Goal: Information Seeking & Learning: Learn about a topic

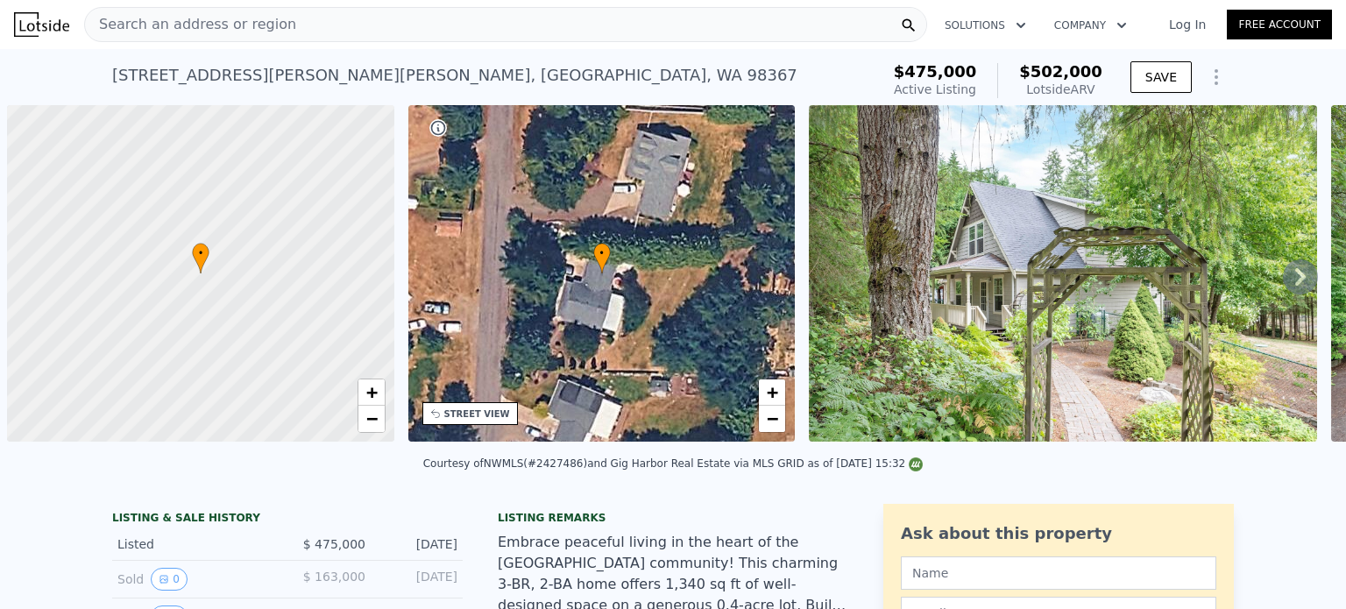
scroll to position [0, 7]
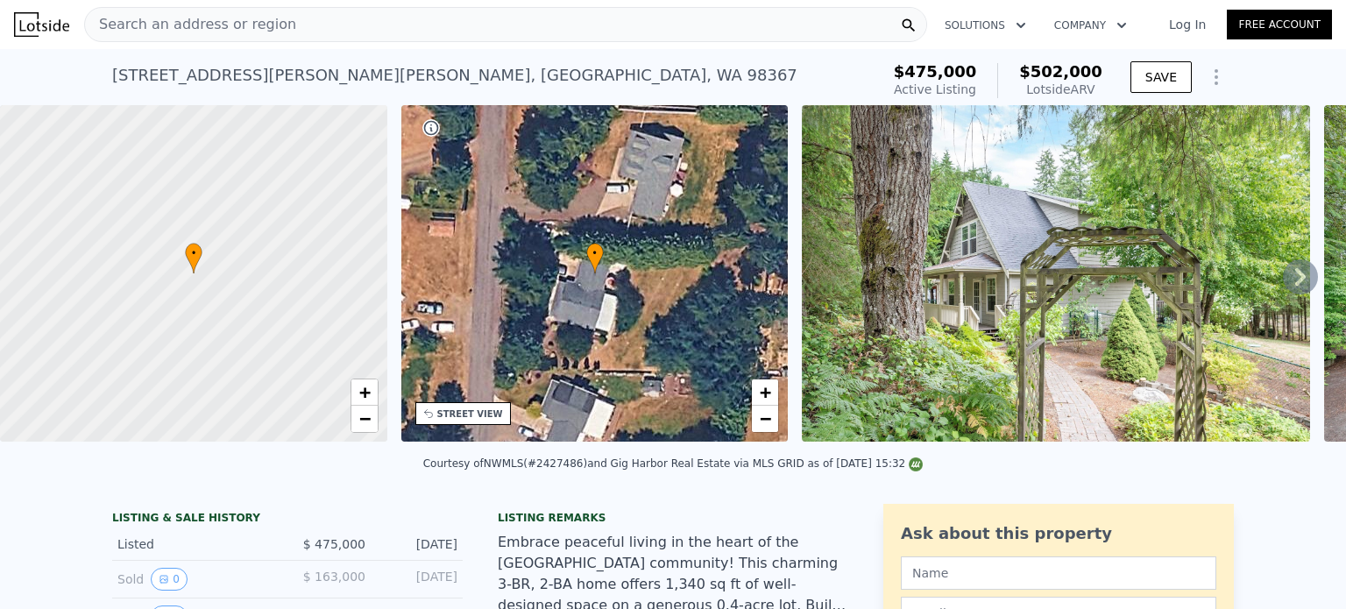
click at [274, 26] on div "Search an address or region" at bounding box center [505, 24] width 843 height 35
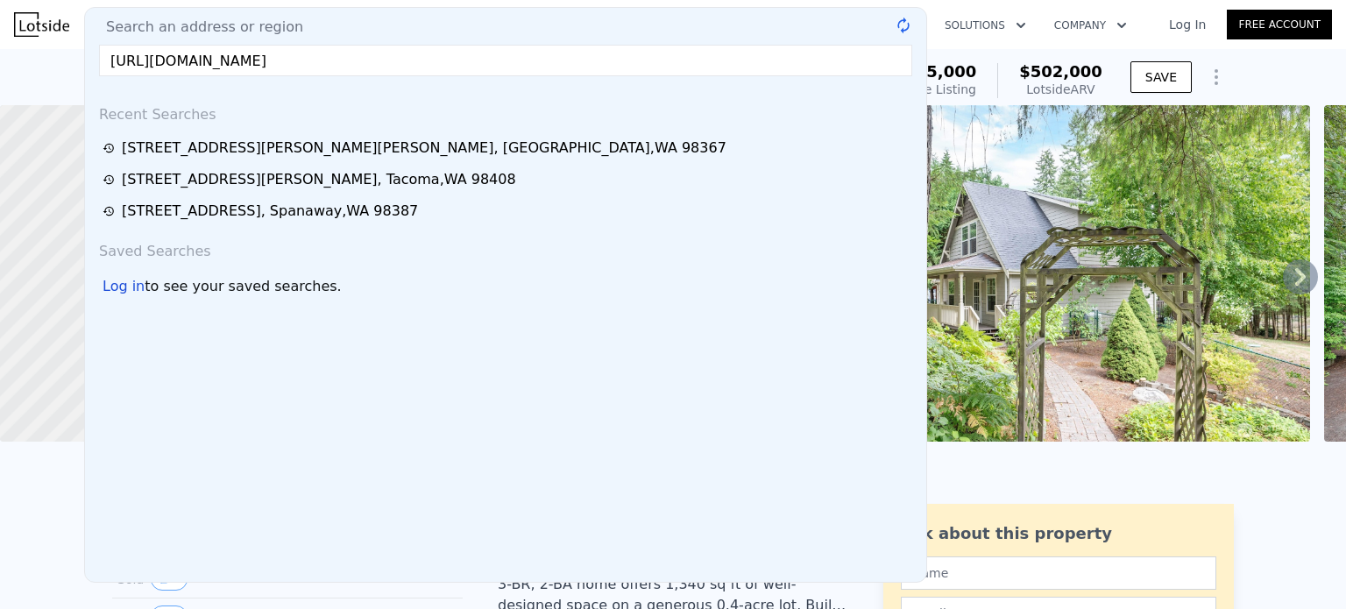
scroll to position [0, 972]
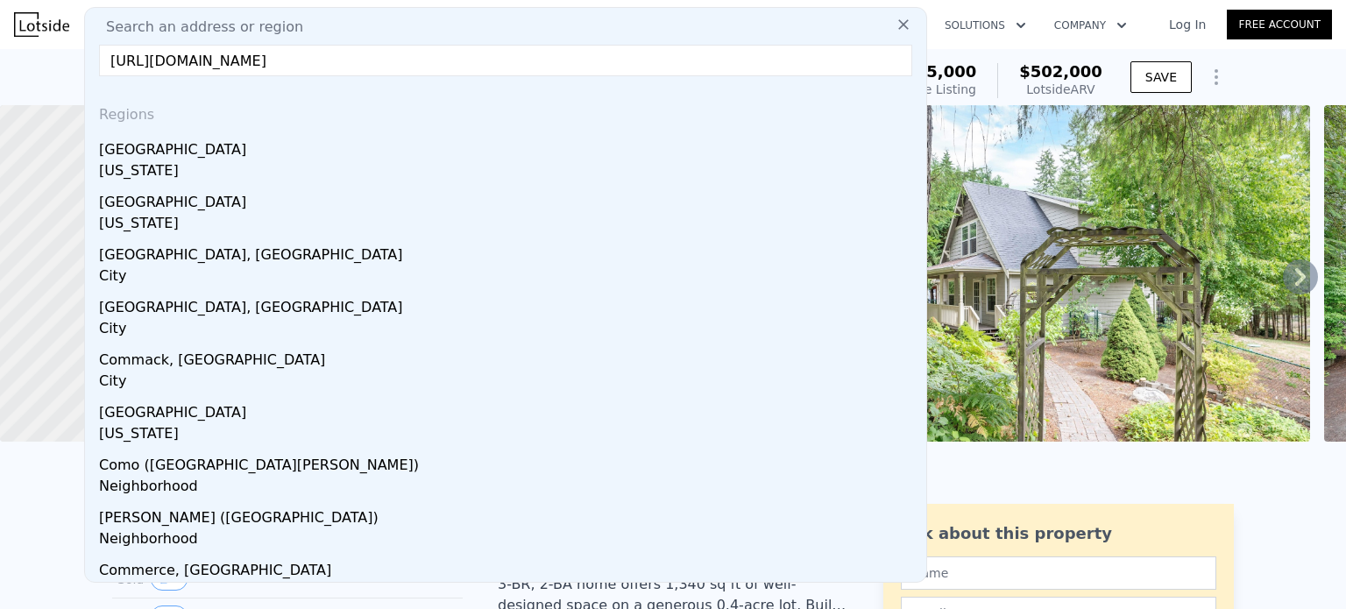
type input "[URL][DOMAIN_NAME]"
click at [895, 27] on icon at bounding box center [904, 25] width 18 height 18
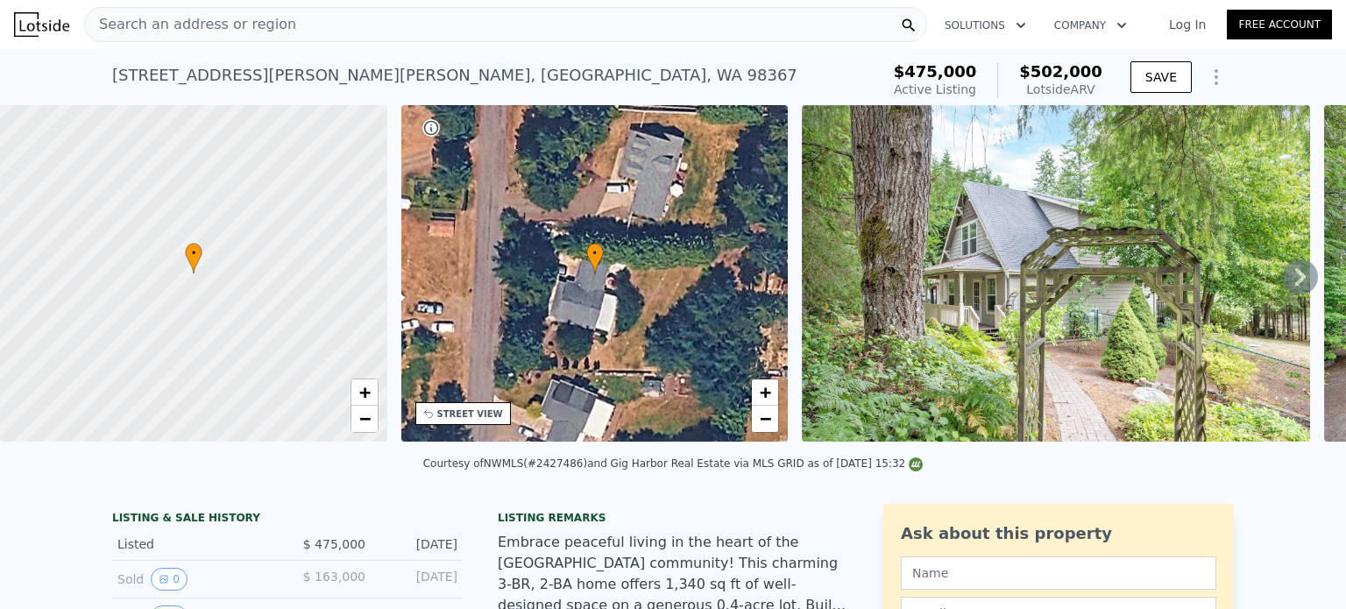
click at [201, 27] on span "Search an address or region" at bounding box center [190, 24] width 211 height 21
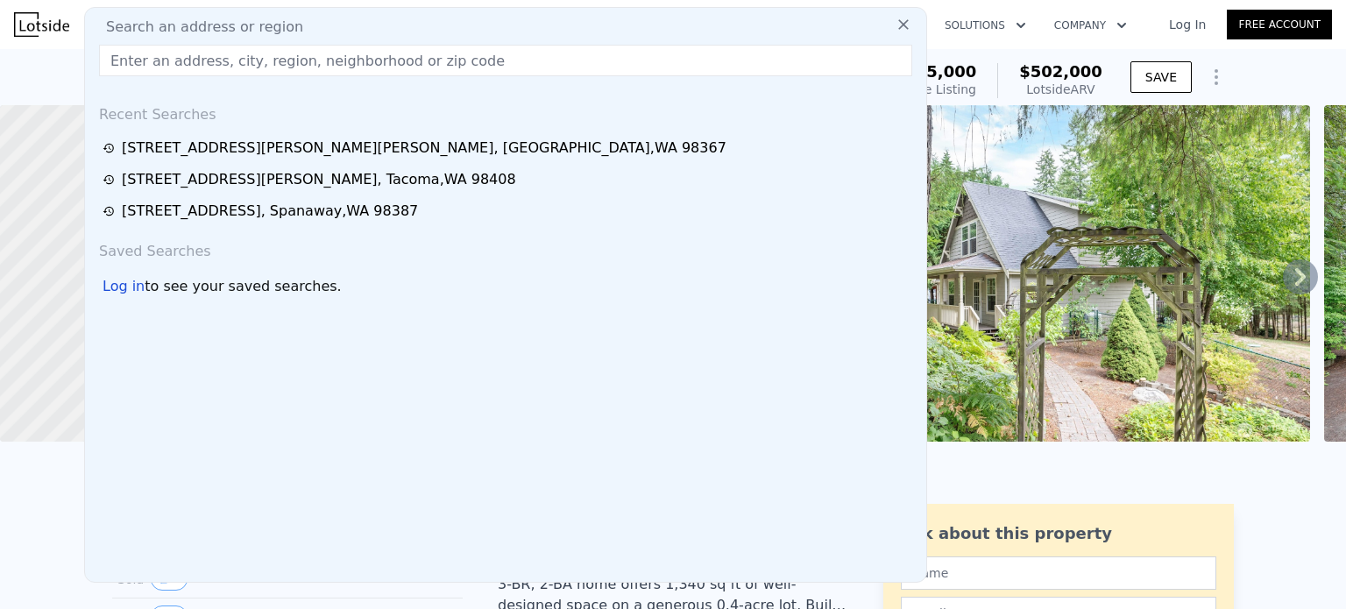
click at [149, 59] on input "text" at bounding box center [505, 61] width 813 height 32
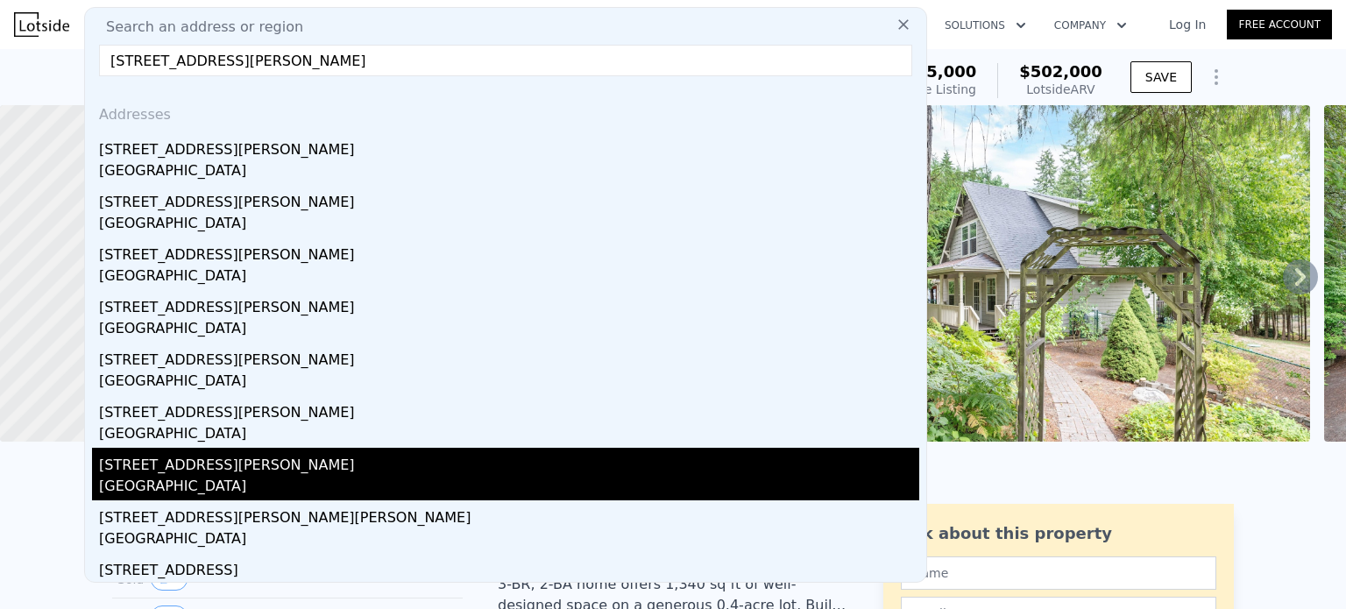
type input "[STREET_ADDRESS][PERSON_NAME]"
click at [232, 478] on div "[GEOGRAPHIC_DATA]" at bounding box center [509, 488] width 820 height 25
type input "2"
type input "4"
type input "1346"
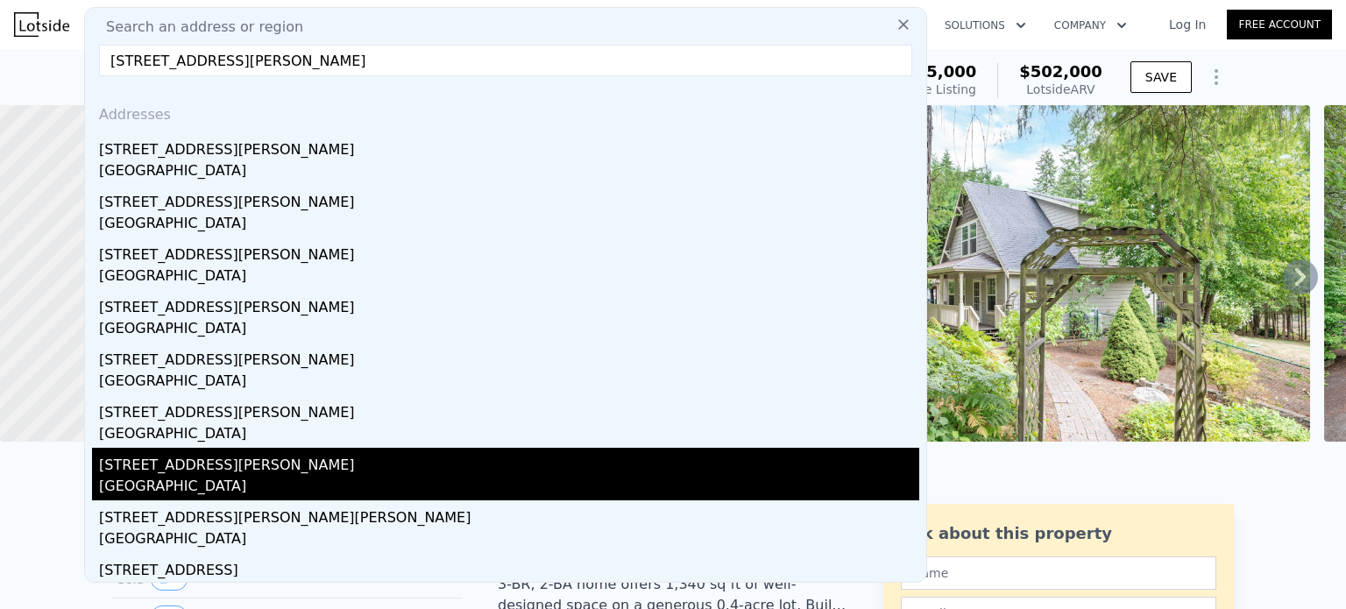
type input "2454"
type input "11600"
type input "297079"
type input "$ 724,000"
type input "6"
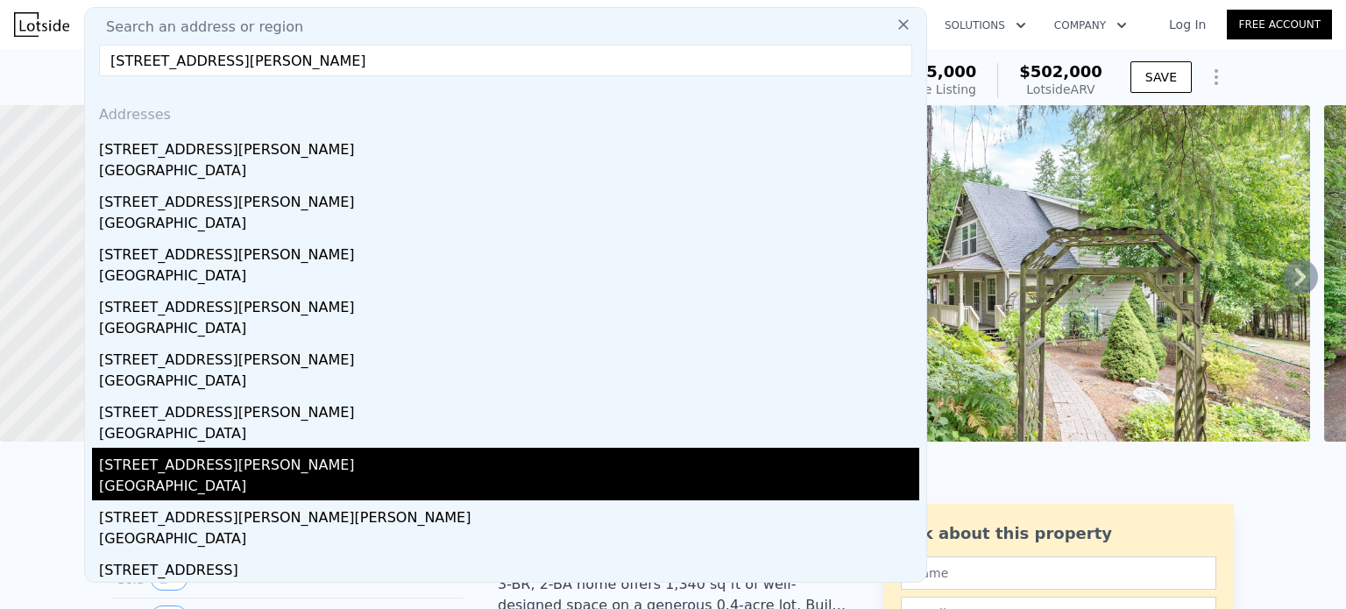
type input "$ 109,548"
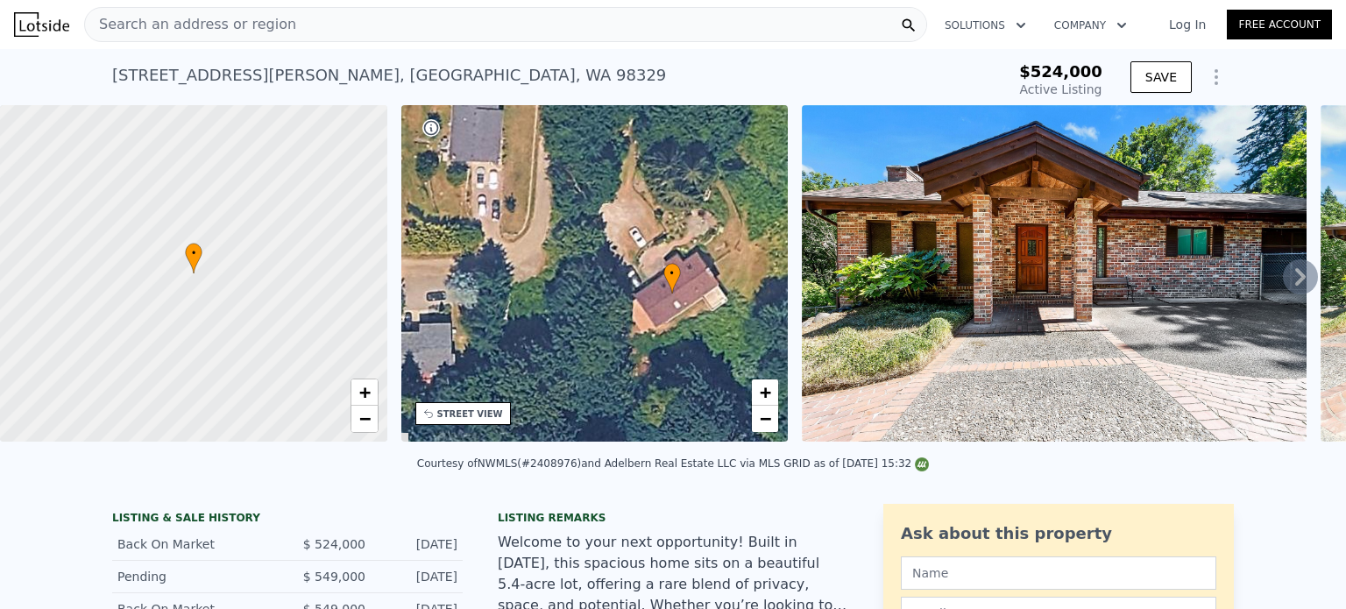
drag, startPoint x: 617, startPoint y: 297, endPoint x: 694, endPoint y: 318, distance: 79.9
click at [694, 318] on div "• + −" at bounding box center [594, 273] width 387 height 337
click at [773, 421] on link "−" at bounding box center [765, 419] width 26 height 26
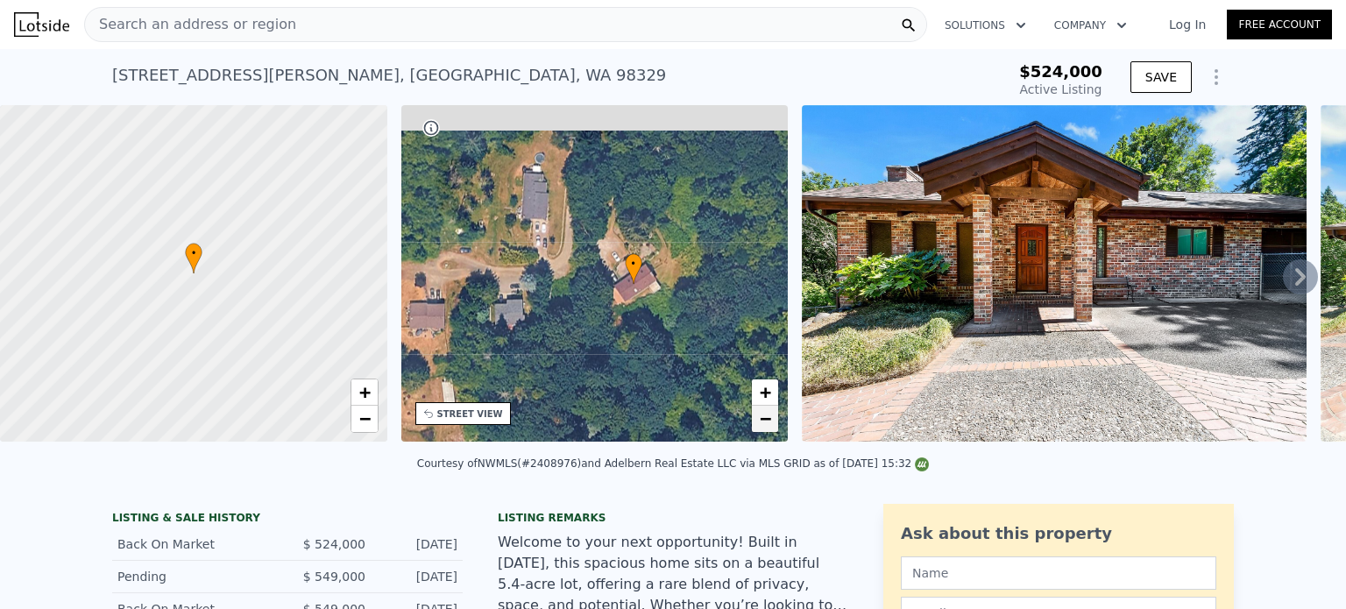
click at [773, 421] on link "−" at bounding box center [765, 419] width 26 height 26
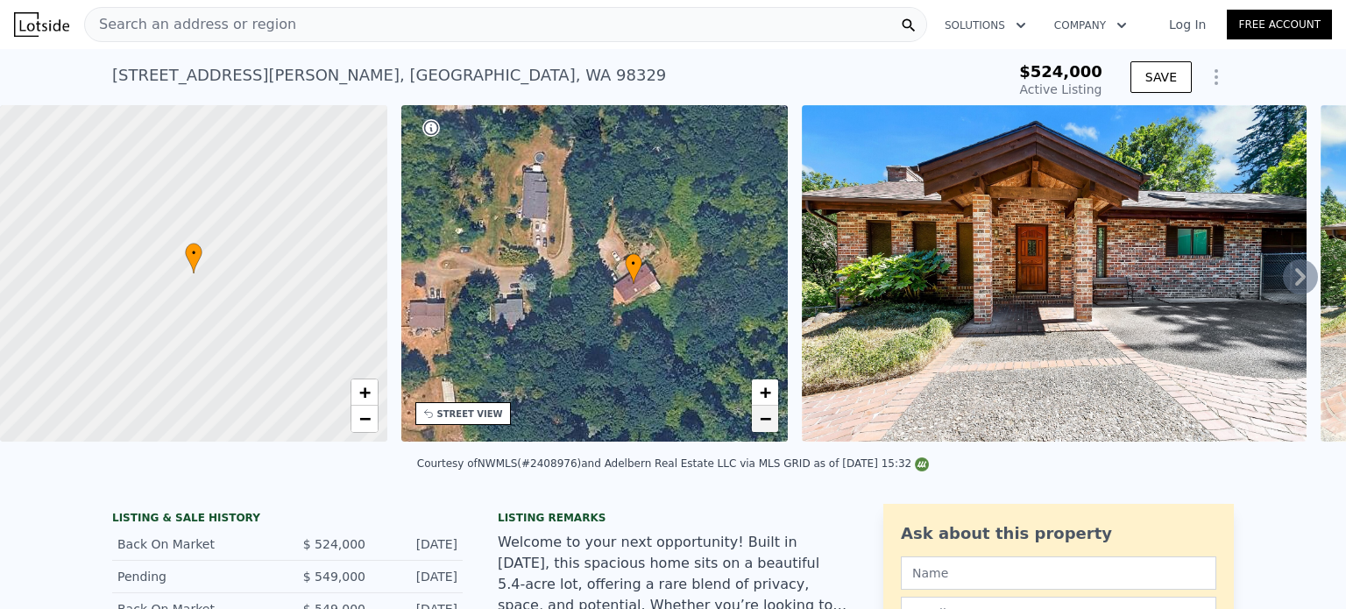
click at [773, 421] on link "−" at bounding box center [765, 419] width 26 height 26
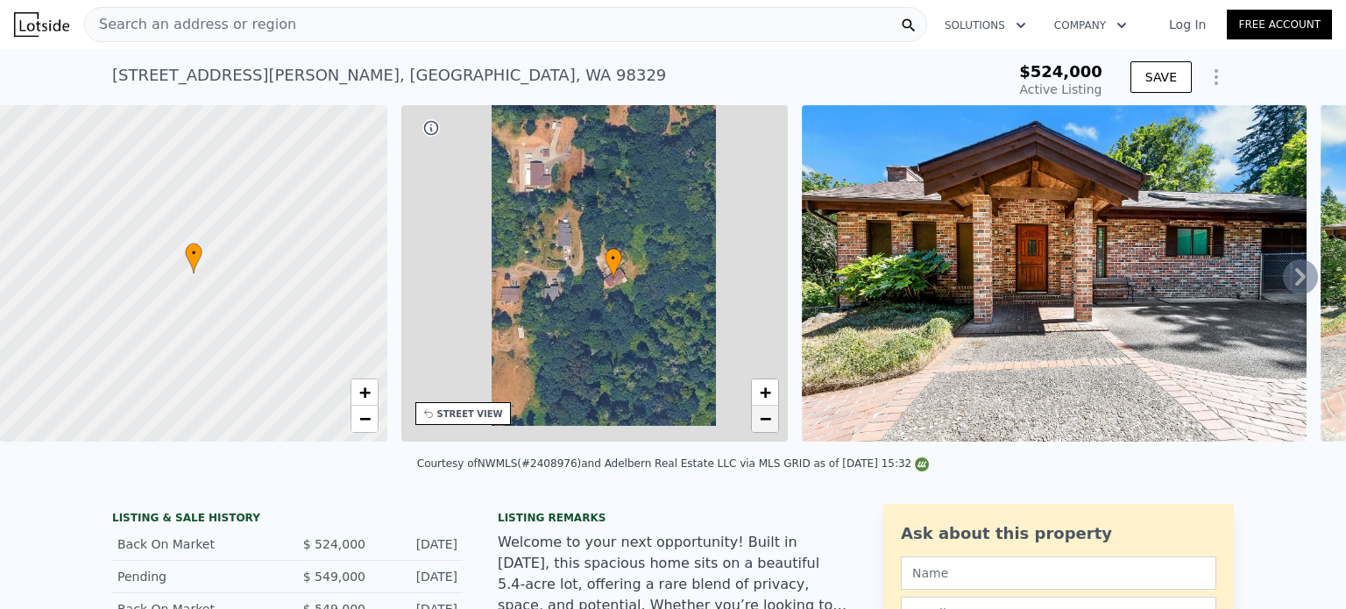
click at [773, 421] on link "−" at bounding box center [765, 419] width 26 height 26
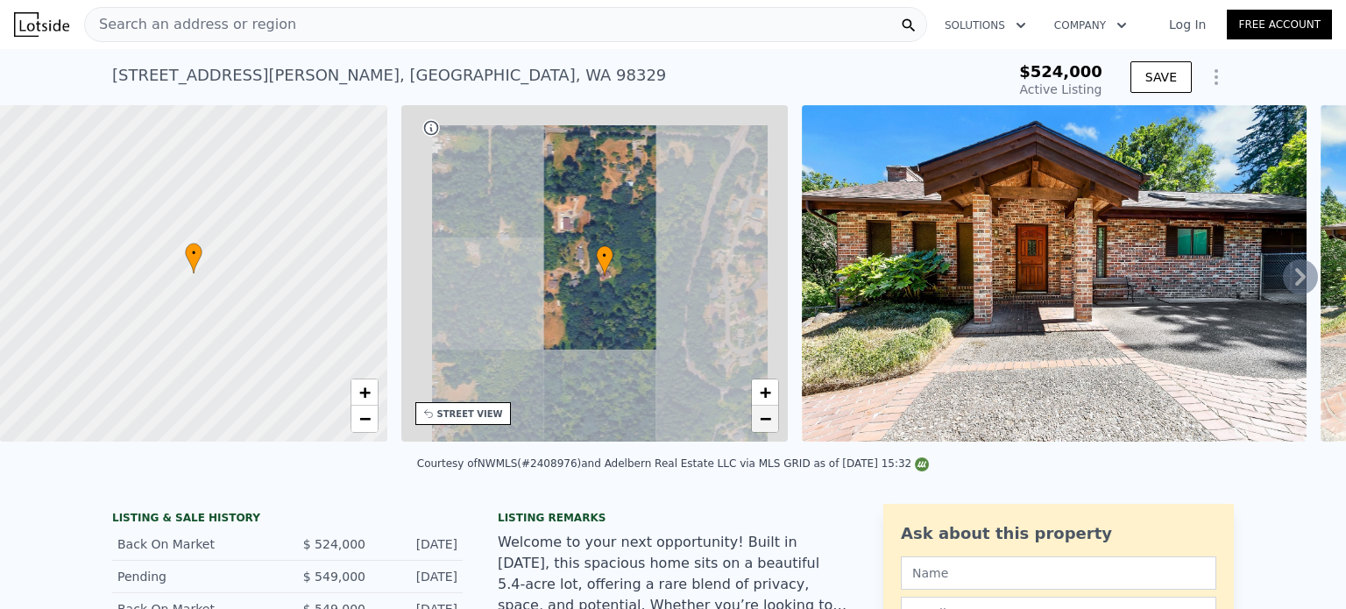
click at [773, 421] on link "−" at bounding box center [765, 419] width 26 height 26
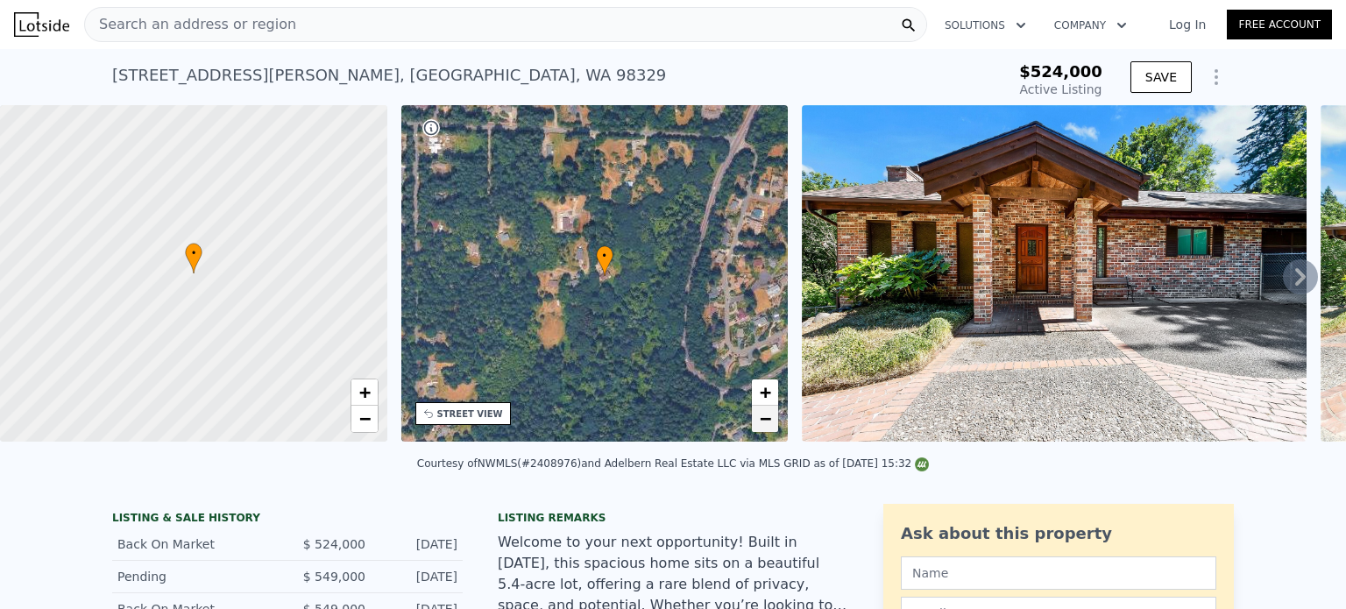
click at [773, 421] on link "−" at bounding box center [765, 419] width 26 height 26
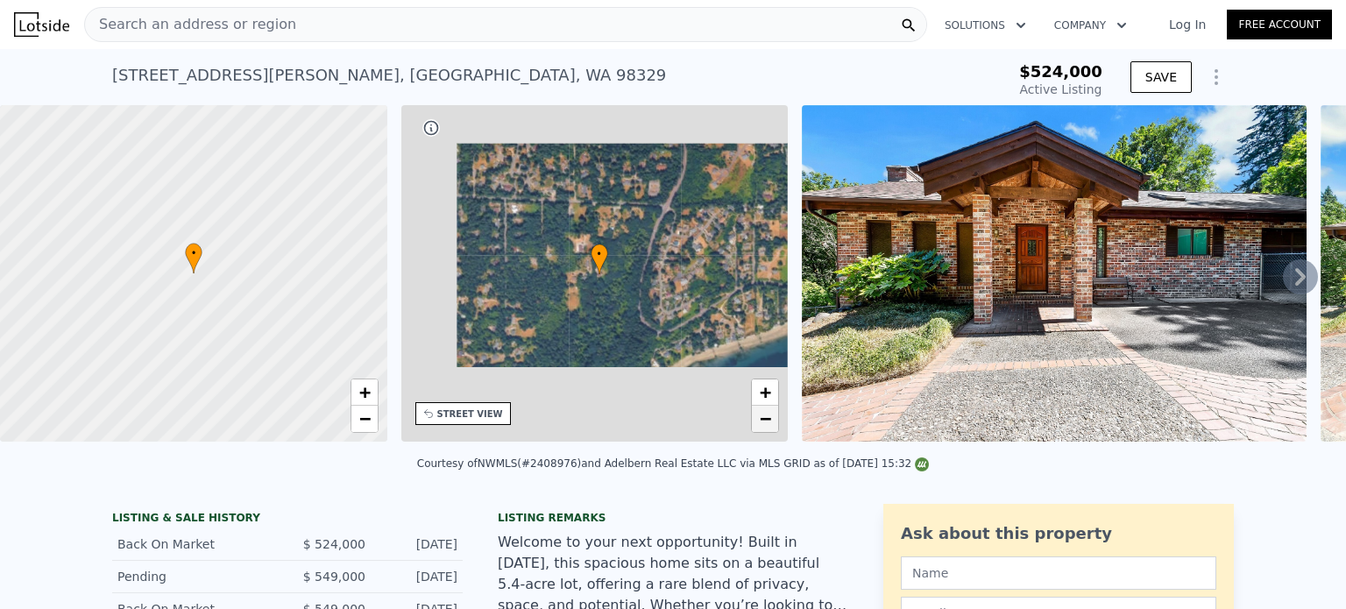
click at [773, 421] on link "−" at bounding box center [765, 419] width 26 height 26
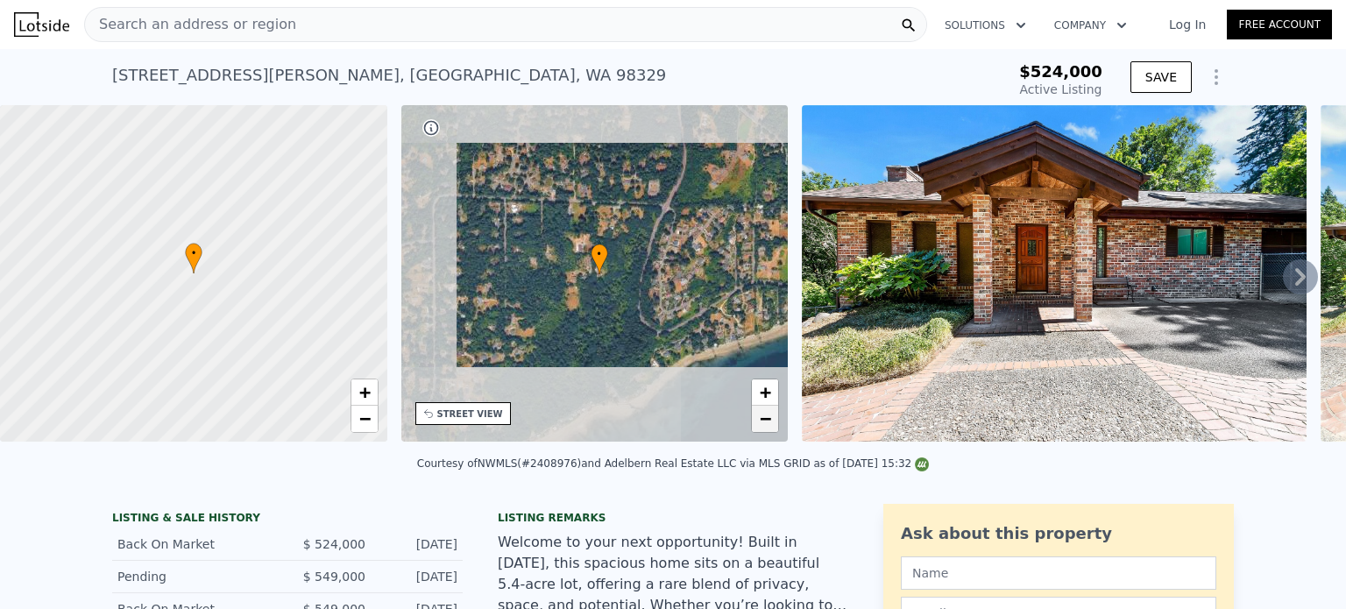
click at [773, 421] on link "−" at bounding box center [765, 419] width 26 height 26
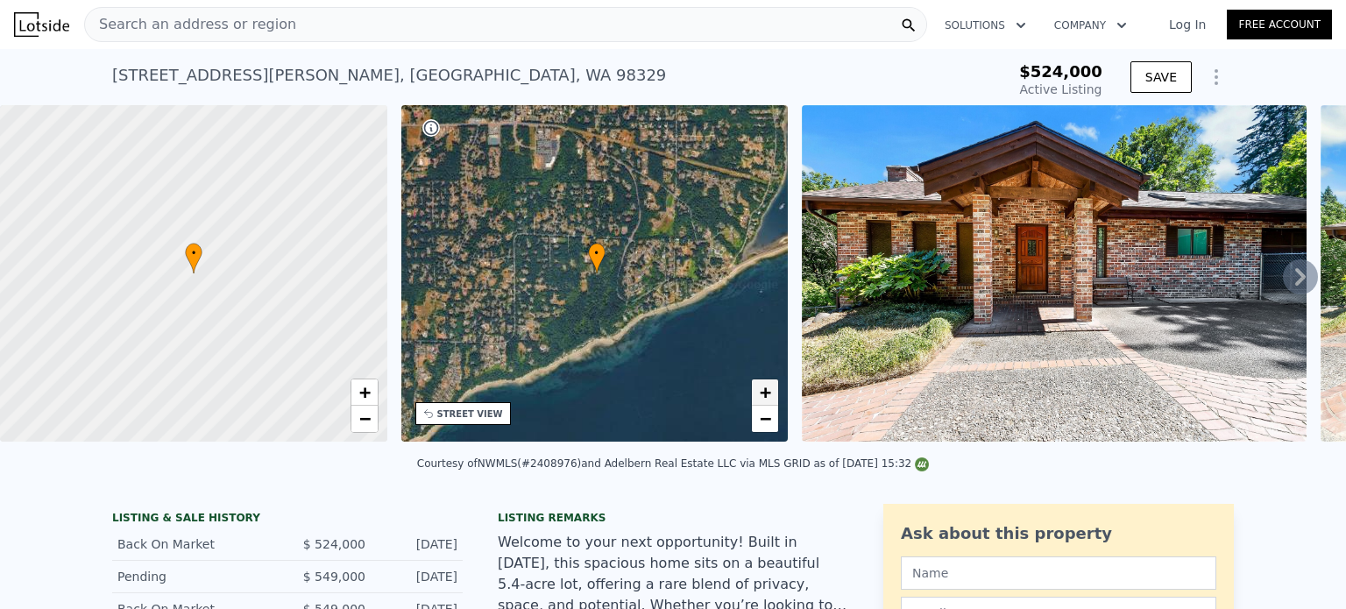
click at [763, 381] on link "+" at bounding box center [765, 392] width 26 height 26
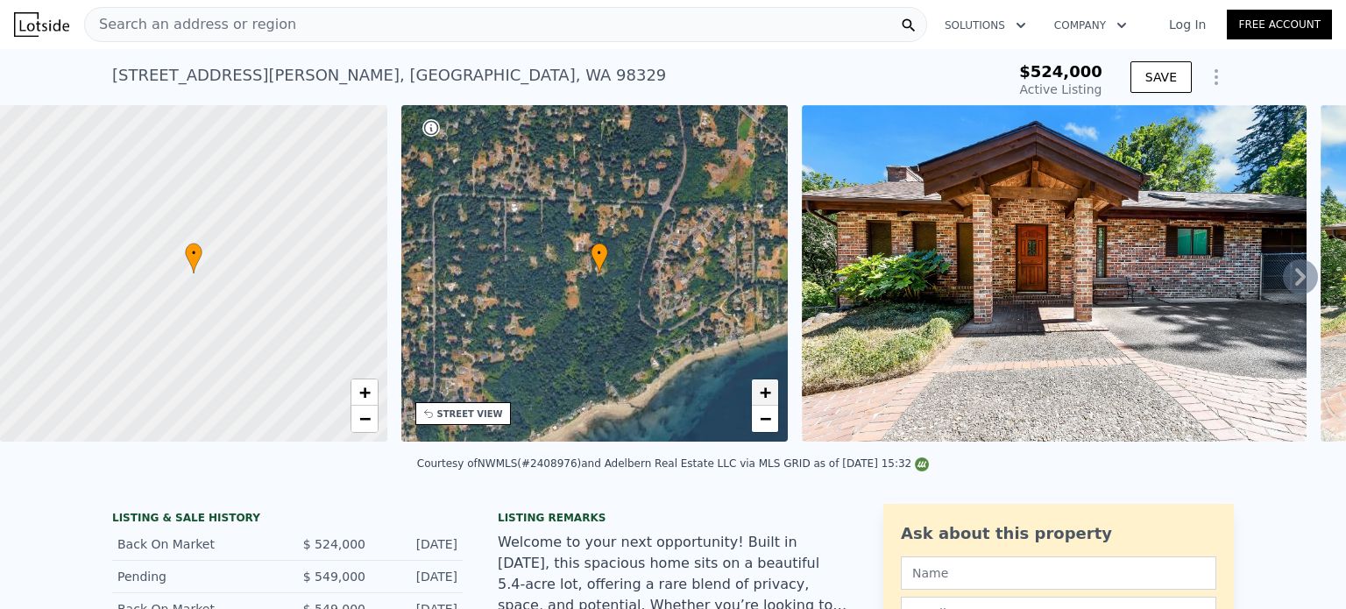
click at [763, 381] on link "+" at bounding box center [765, 392] width 26 height 26
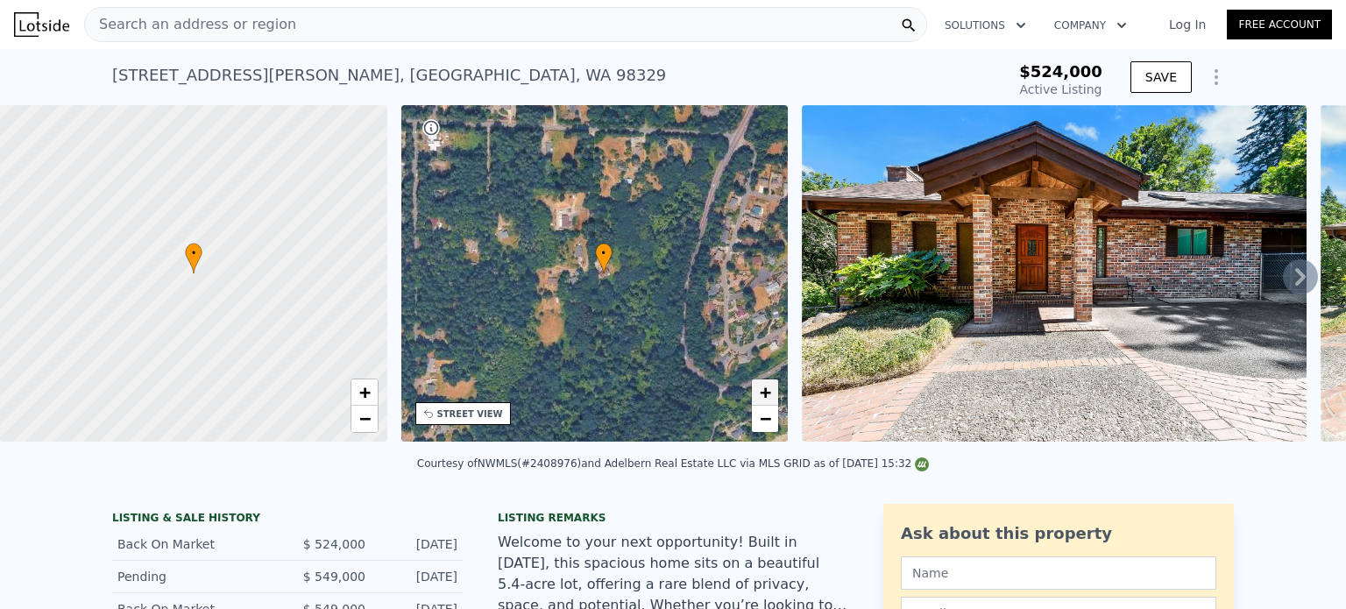
click at [763, 381] on link "+" at bounding box center [765, 392] width 26 height 26
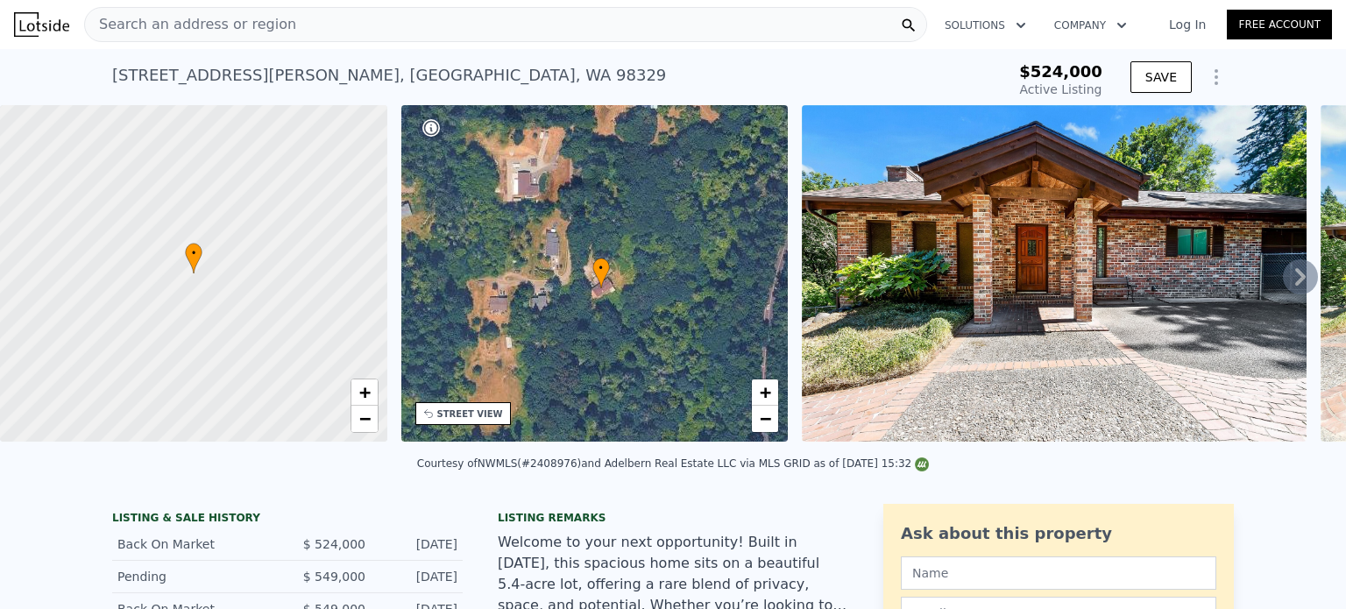
drag, startPoint x: 662, startPoint y: 353, endPoint x: 663, endPoint y: 368, distance: 14.9
click at [663, 368] on div "• + −" at bounding box center [594, 273] width 387 height 337
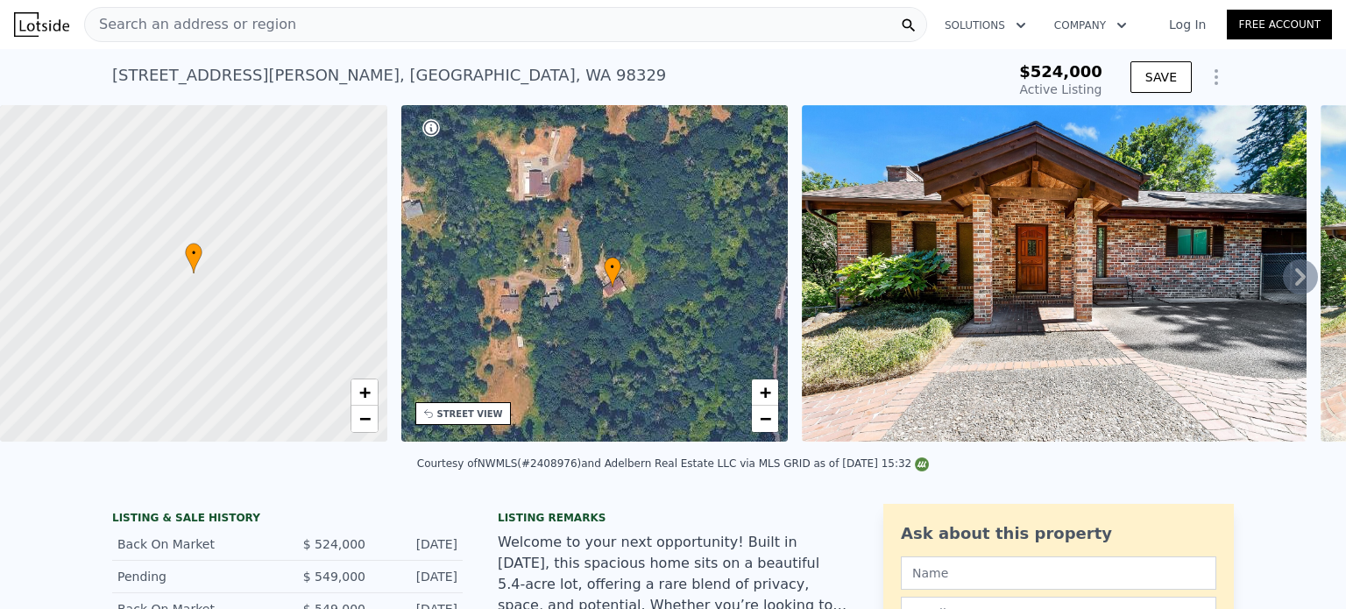
click at [203, 27] on span "Search an address or region" at bounding box center [190, 24] width 211 height 21
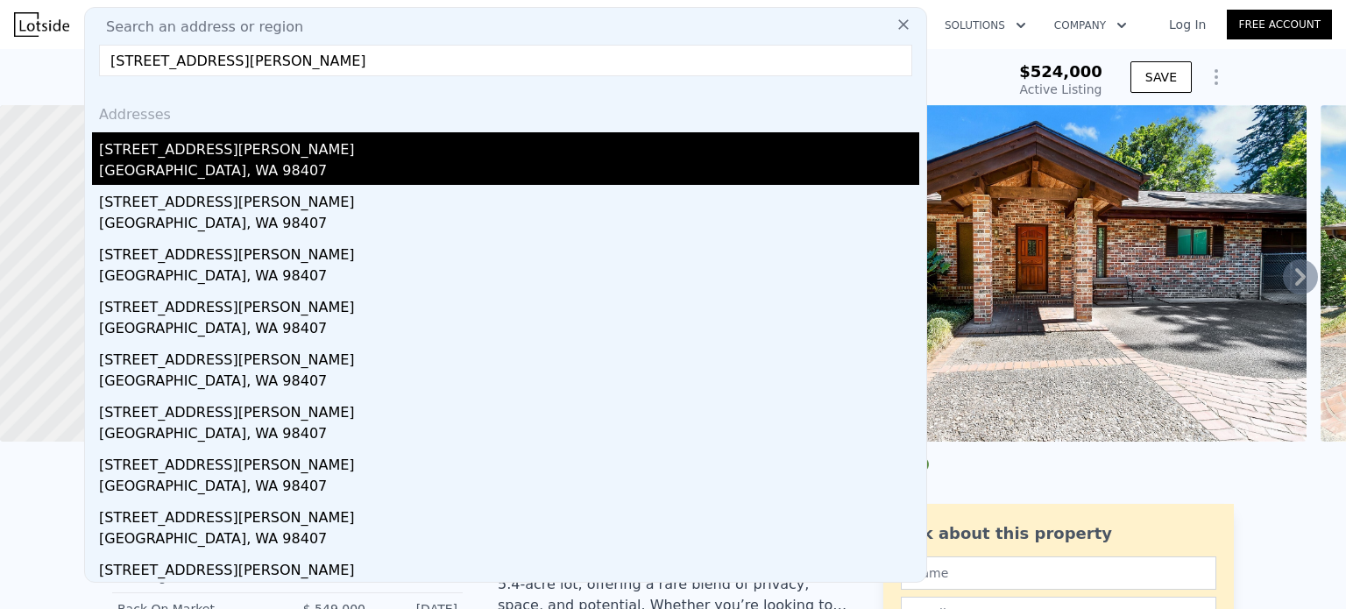
type input "[STREET_ADDRESS][PERSON_NAME]"
click at [230, 159] on div "[STREET_ADDRESS][PERSON_NAME]" at bounding box center [509, 146] width 820 height 28
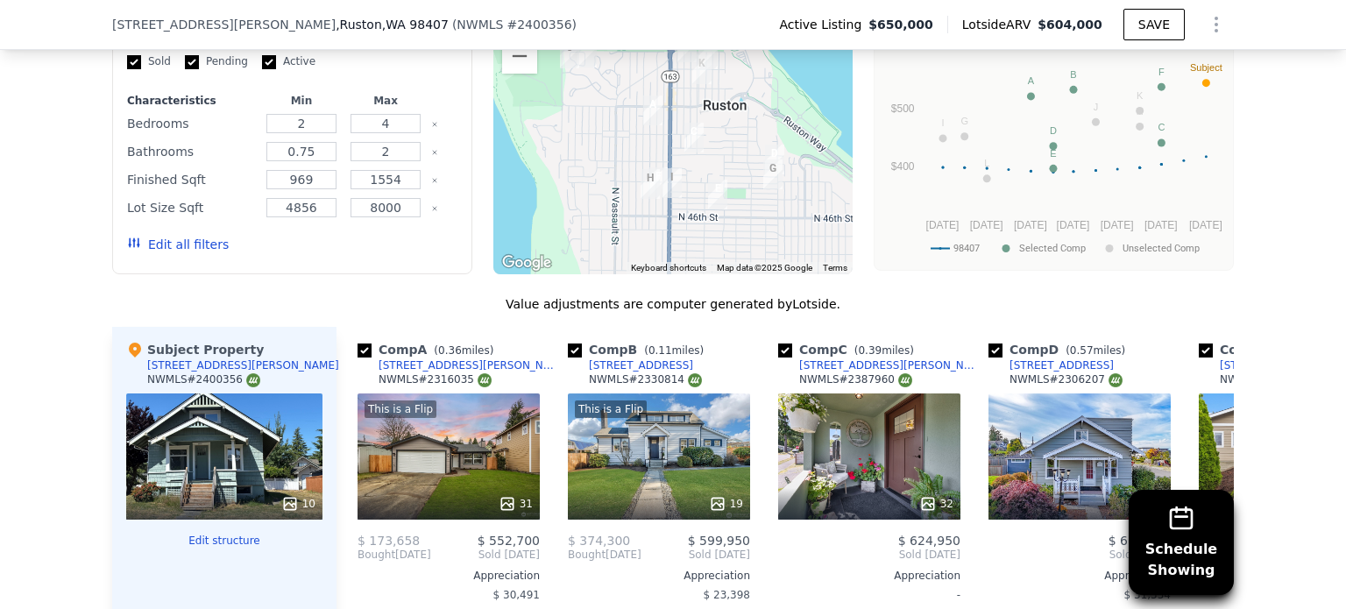
scroll to position [1657, 0]
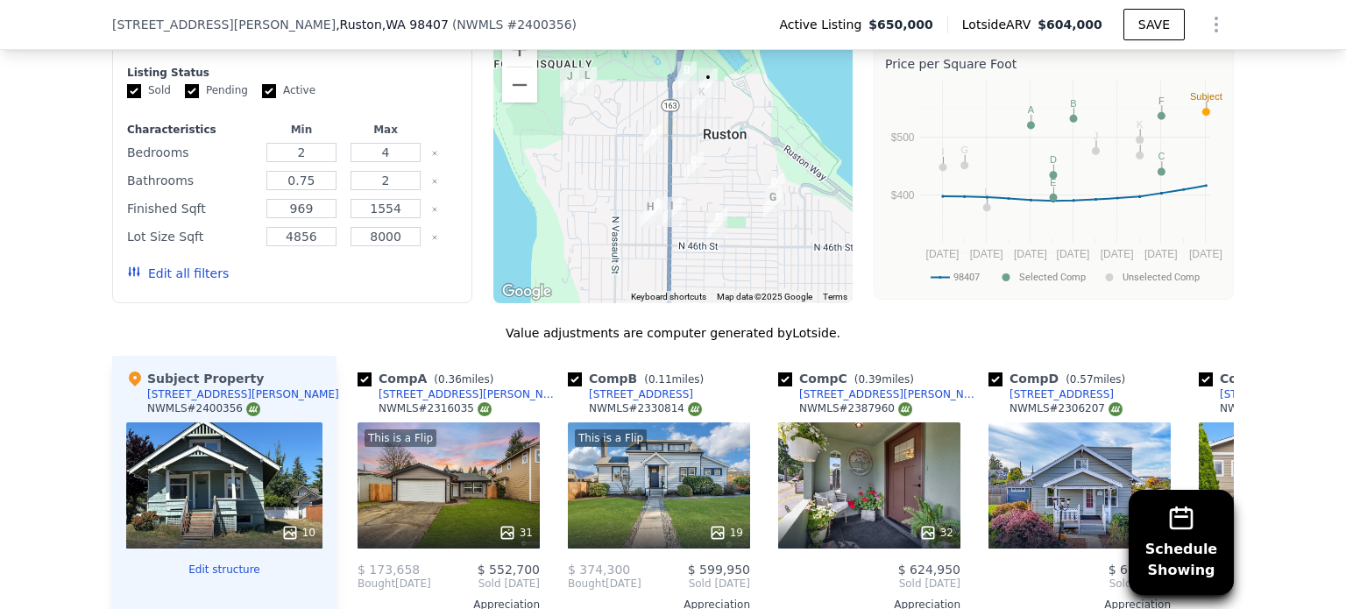
click at [192, 416] on div "NWMLS # 2400356" at bounding box center [203, 408] width 113 height 15
copy div "2400356"
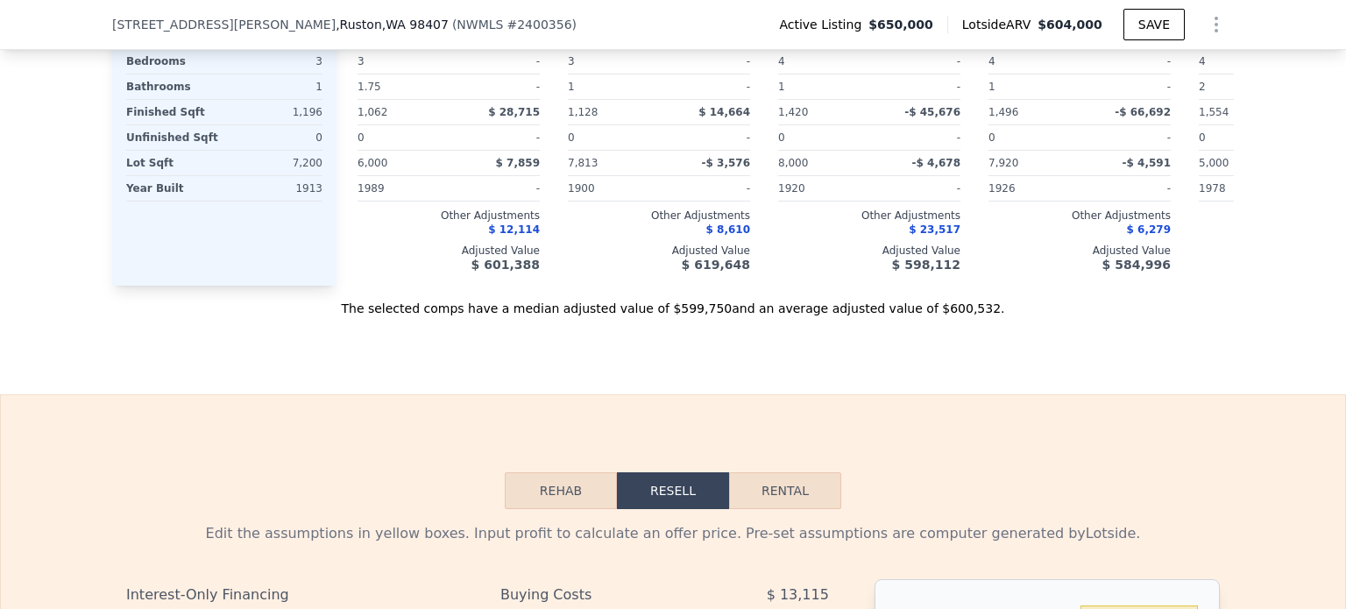
scroll to position [0, 0]
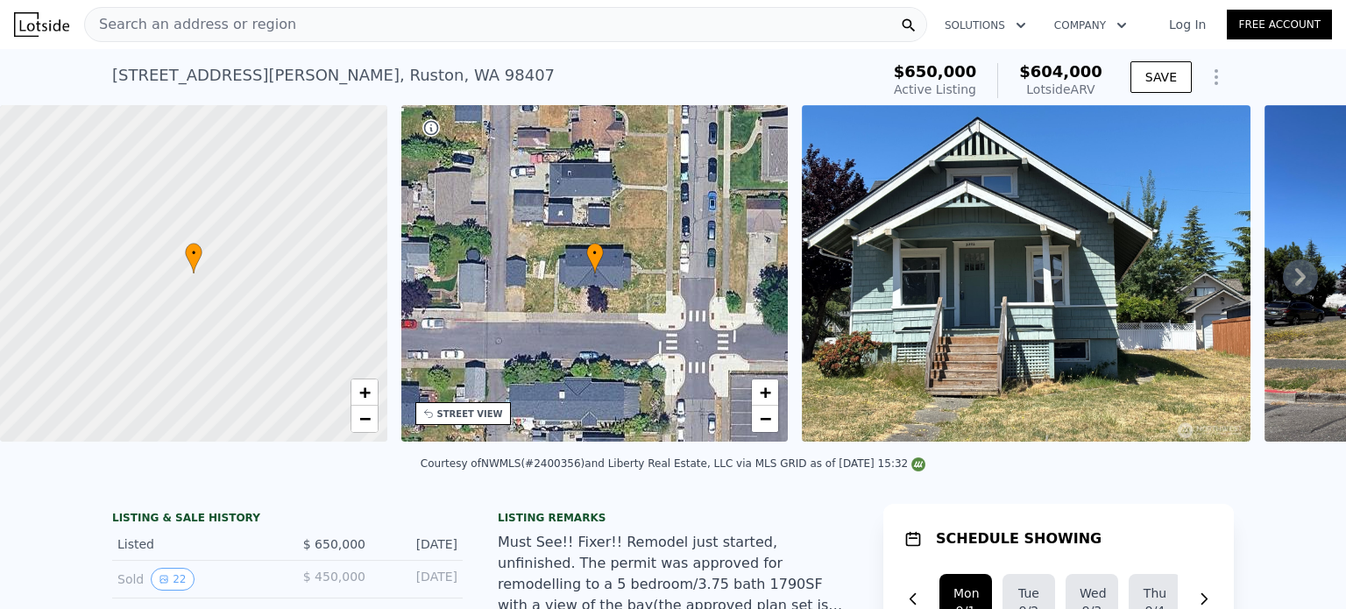
click at [303, 24] on div "Search an address or region" at bounding box center [505, 24] width 843 height 35
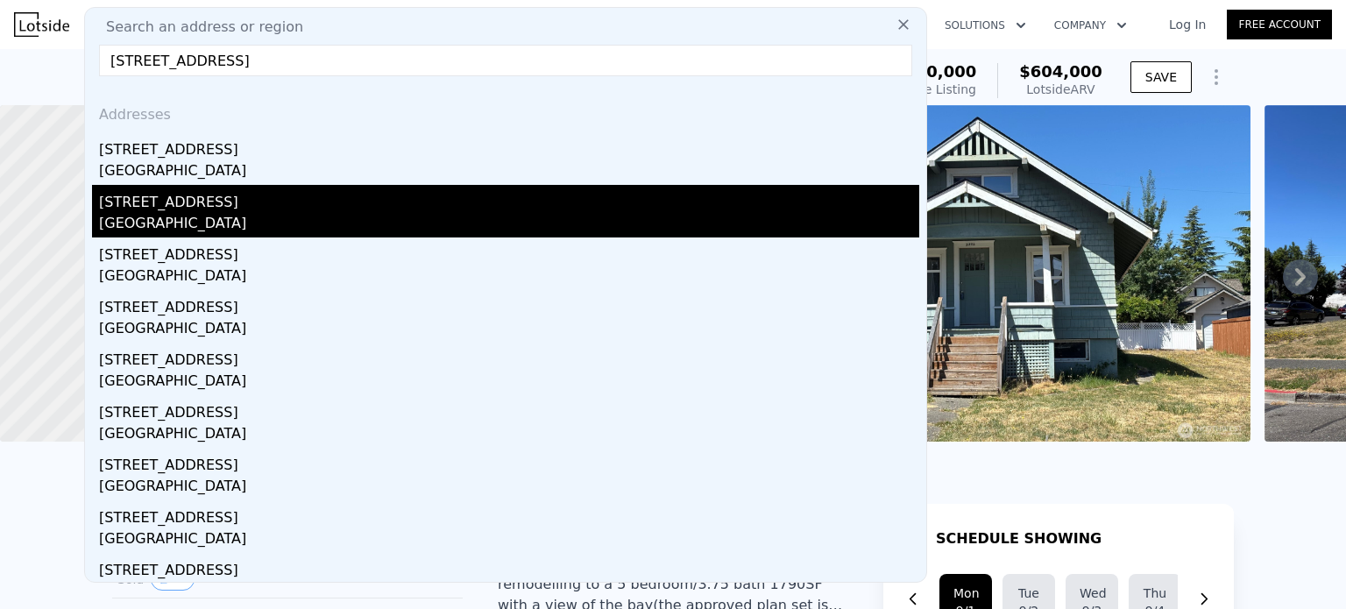
type input "[STREET_ADDRESS]"
click at [321, 204] on div "[STREET_ADDRESS]" at bounding box center [509, 199] width 820 height 28
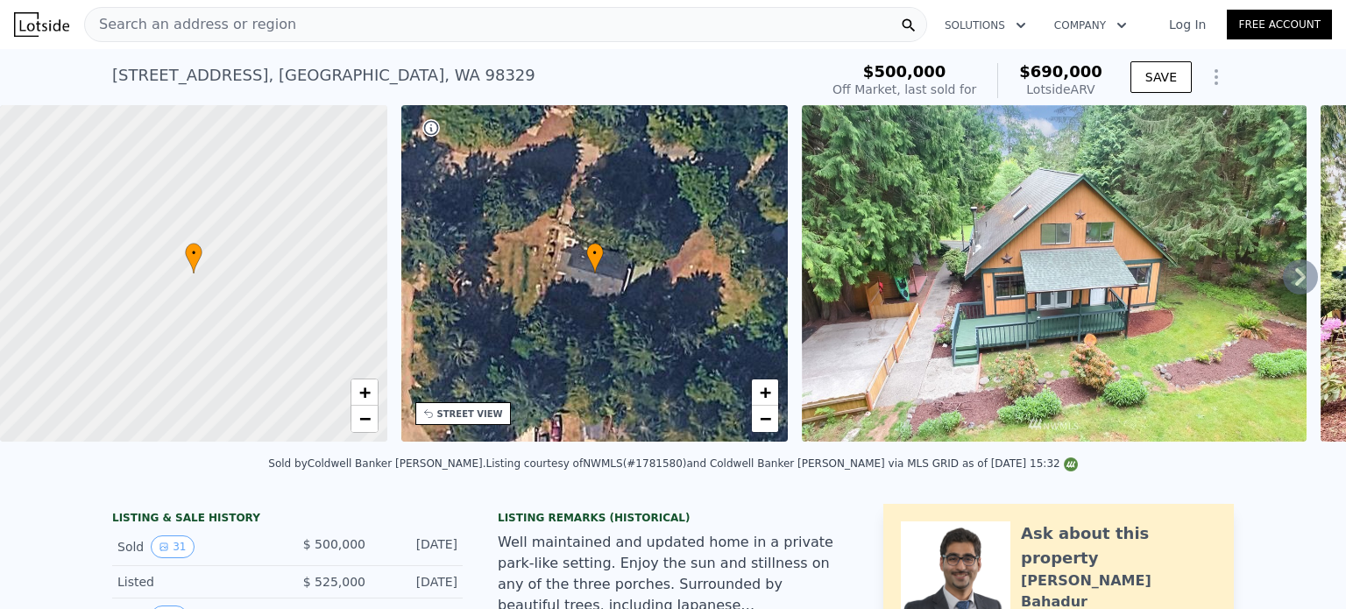
click at [270, 27] on span "Search an address or region" at bounding box center [190, 24] width 211 height 21
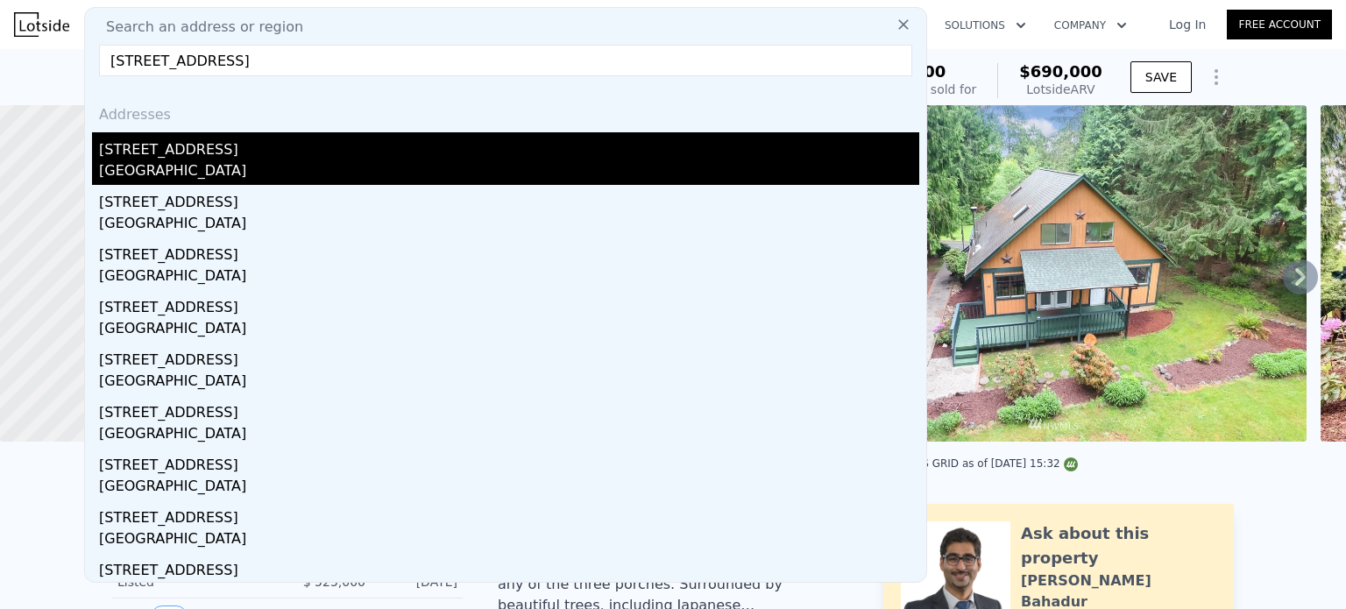
type input "[STREET_ADDRESS]"
click at [221, 160] on div "[GEOGRAPHIC_DATA]" at bounding box center [509, 172] width 820 height 25
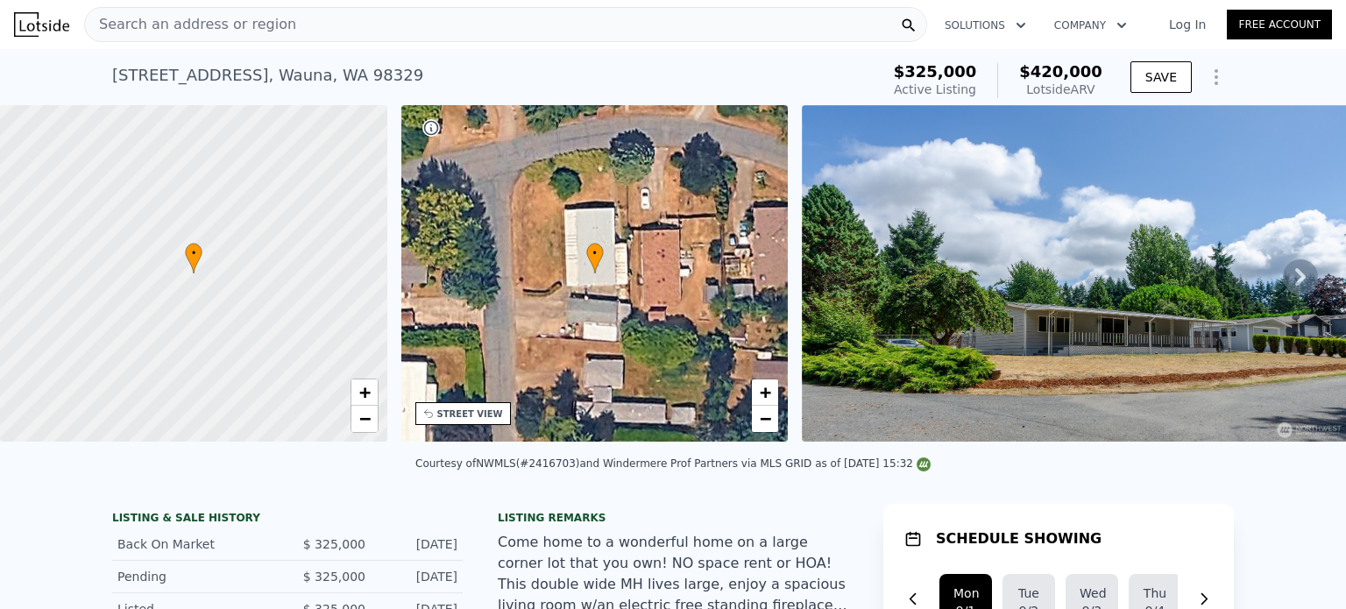
click at [309, 24] on div "Search an address or region" at bounding box center [505, 24] width 843 height 35
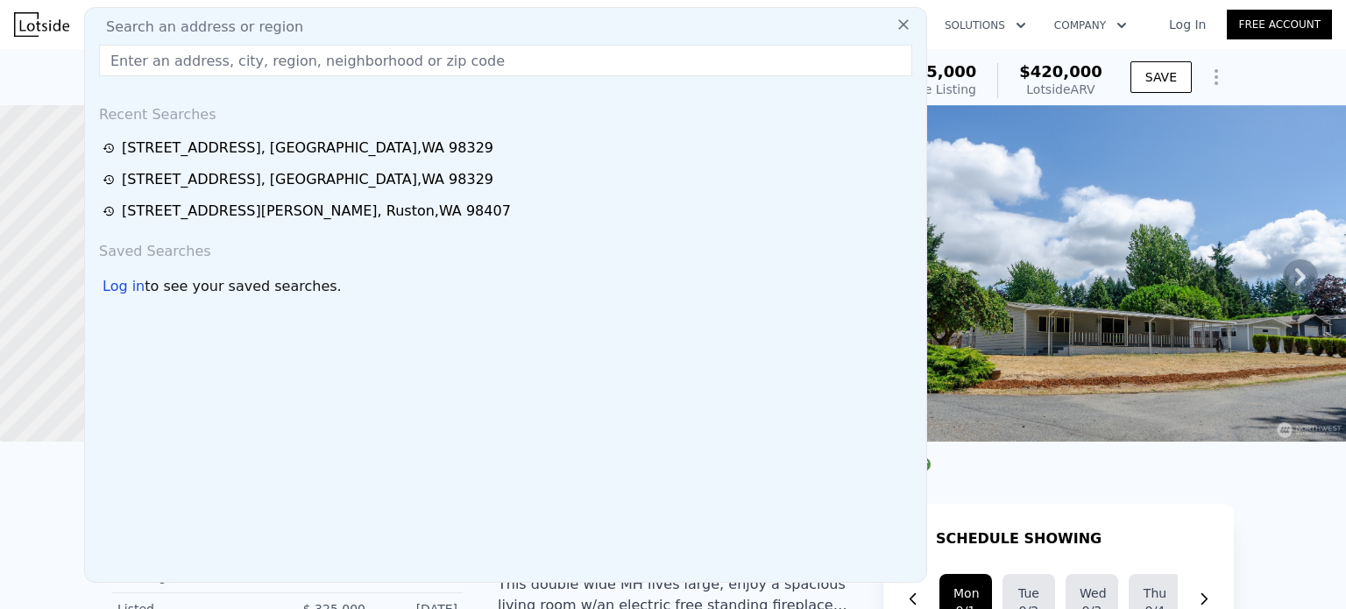
click at [233, 55] on input "text" at bounding box center [505, 61] width 813 height 32
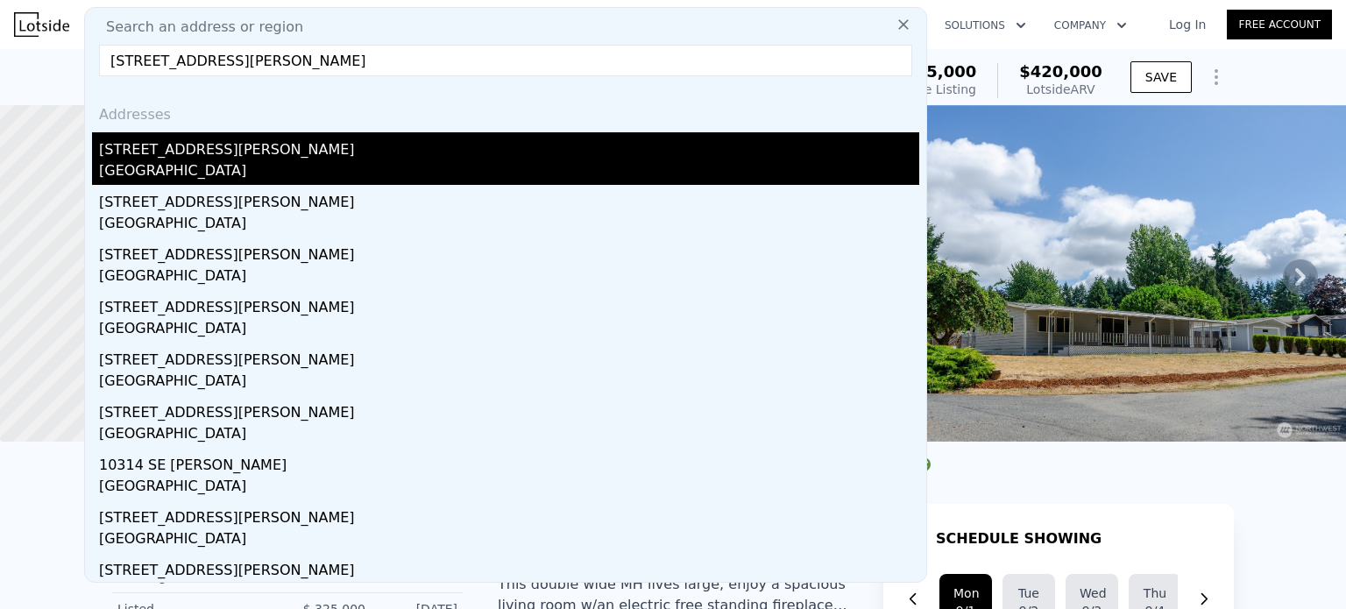
type input "[STREET_ADDRESS][PERSON_NAME]"
click at [242, 172] on div "[GEOGRAPHIC_DATA]" at bounding box center [509, 172] width 820 height 25
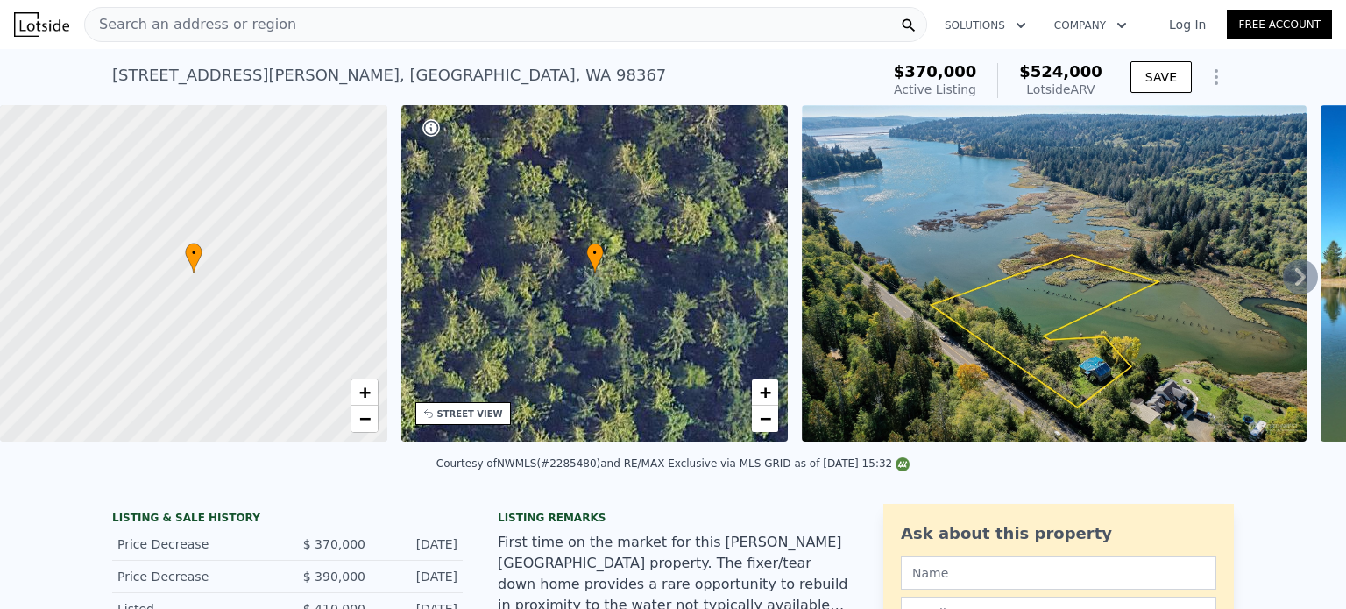
click at [279, 27] on div "Search an address or region" at bounding box center [505, 24] width 843 height 35
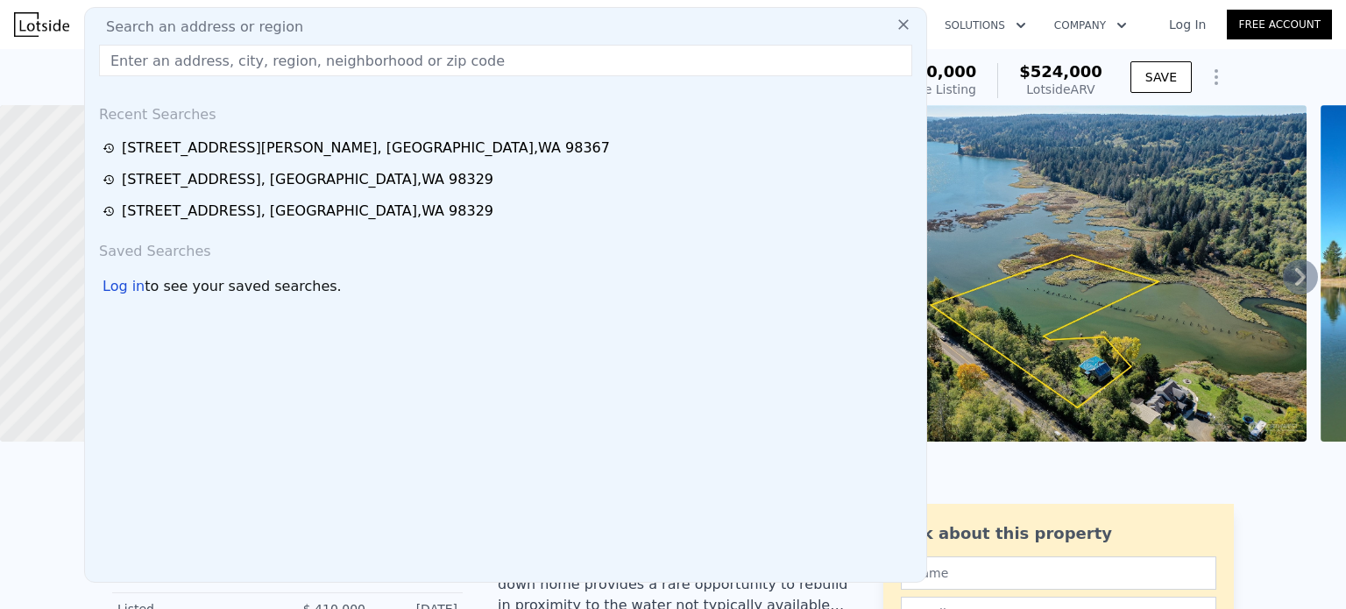
click at [148, 67] on input "text" at bounding box center [505, 61] width 813 height 32
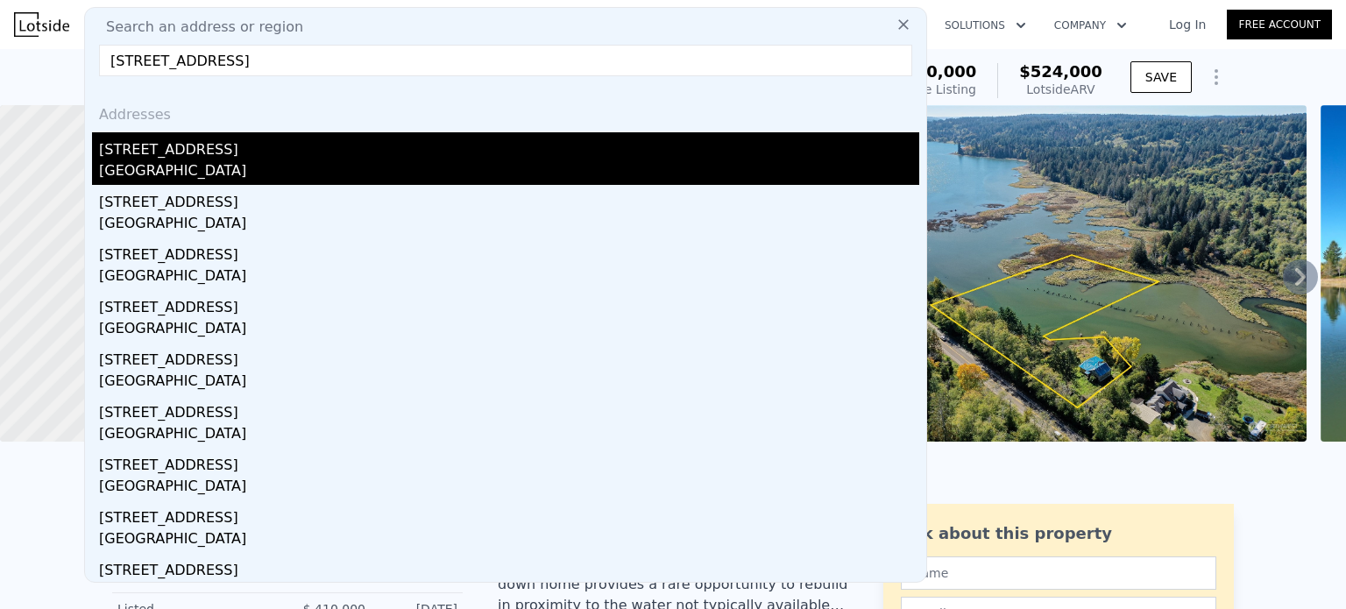
type input "[STREET_ADDRESS]"
click at [220, 174] on div "[GEOGRAPHIC_DATA]" at bounding box center [509, 172] width 820 height 25
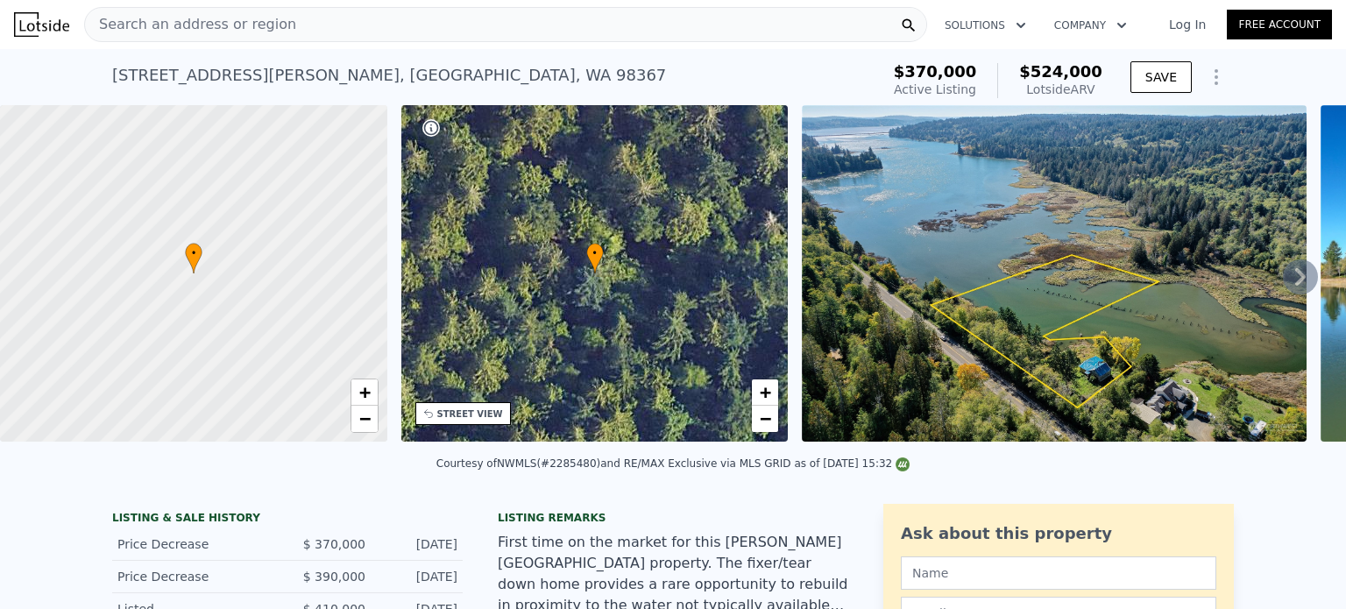
type input "2.5"
type input "720"
type input "1370"
type input "6250"
type input "12944"
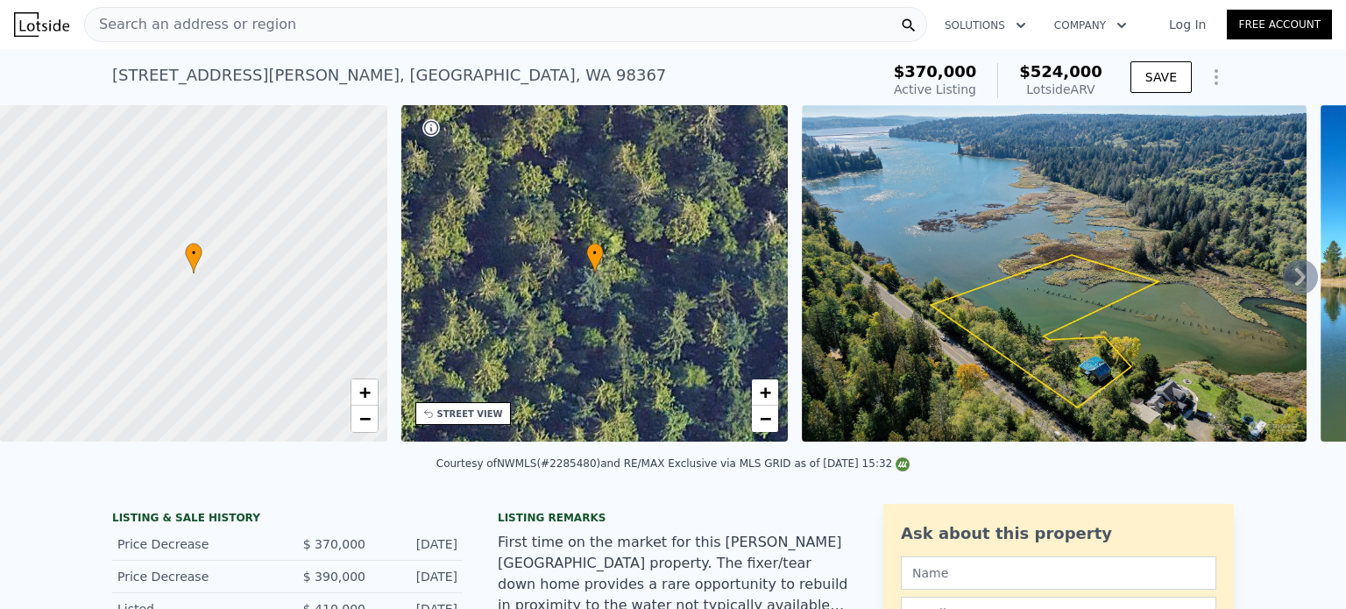
type input "$ 522,000"
type input "5"
type input "$ 8,742"
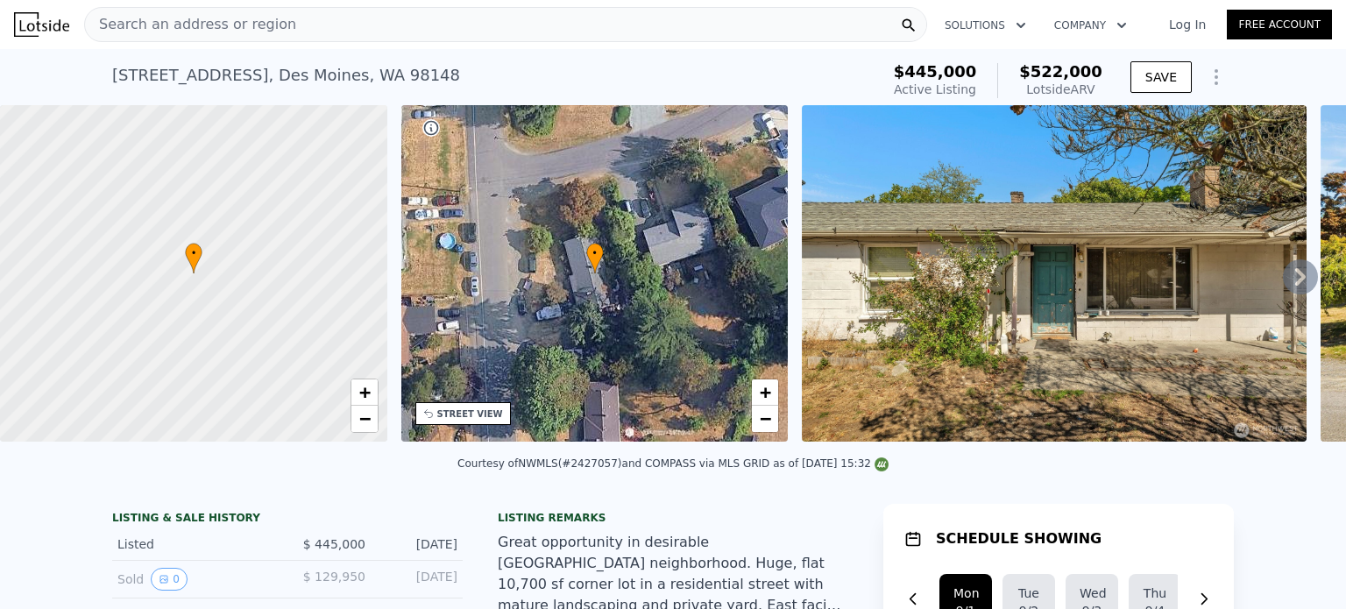
click at [249, 24] on span "Search an address or region" at bounding box center [190, 24] width 211 height 21
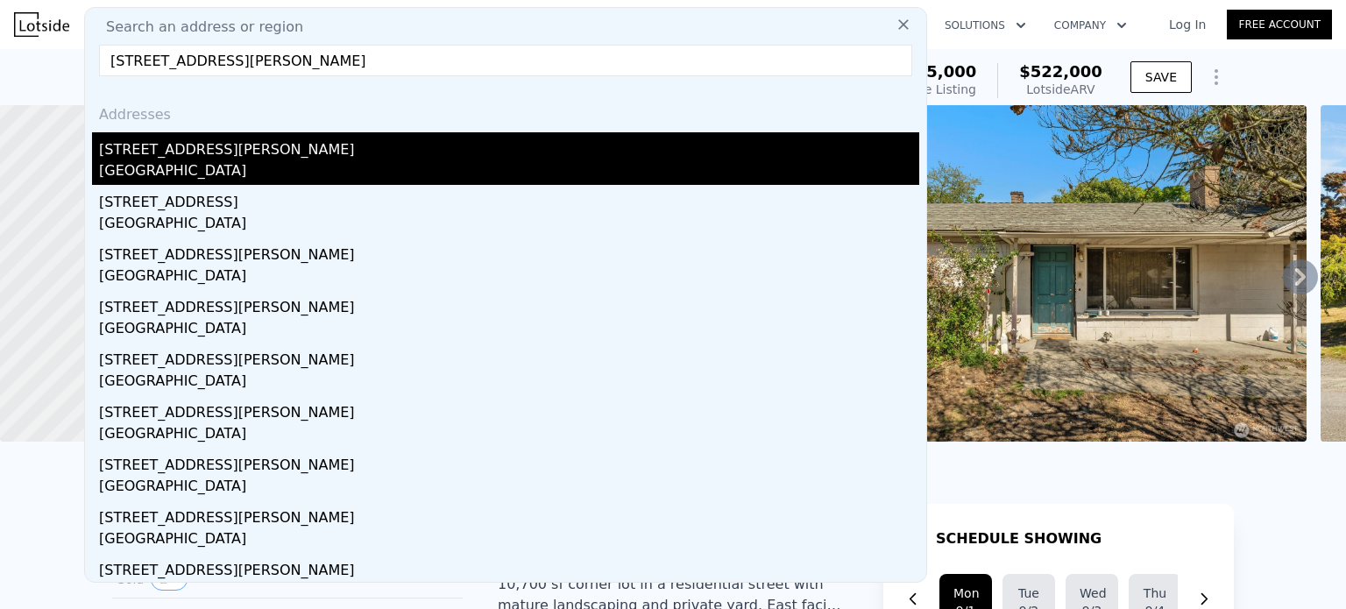
type input "[STREET_ADDRESS][PERSON_NAME]"
click at [253, 168] on div "[GEOGRAPHIC_DATA]" at bounding box center [509, 172] width 820 height 25
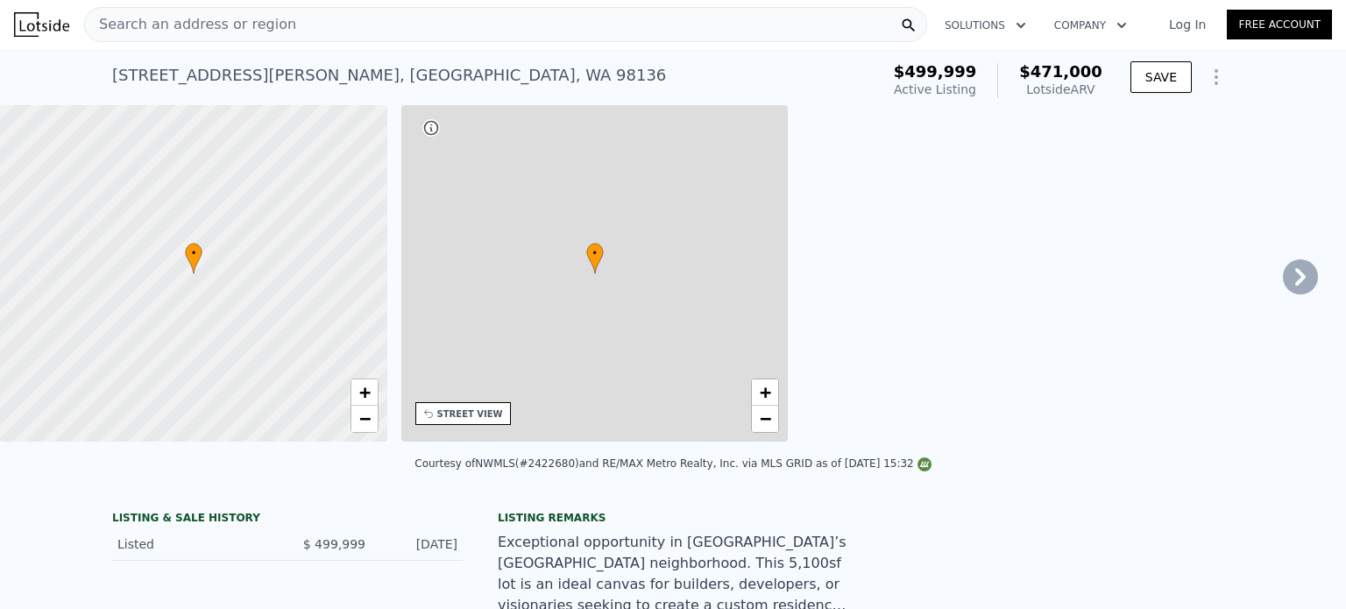
type input "2"
type input "0.75"
type input "1"
type input "663"
type input "670"
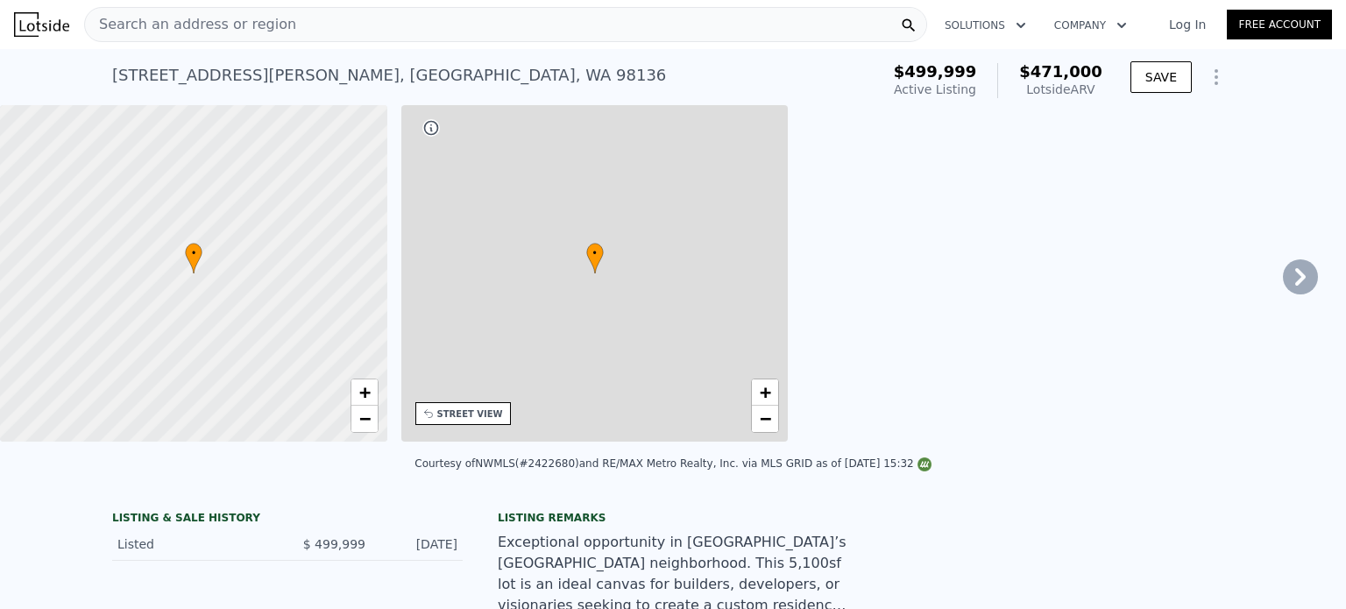
type input "1142"
type input "6000"
type input "$ 471,000"
type input "-$ 96,542"
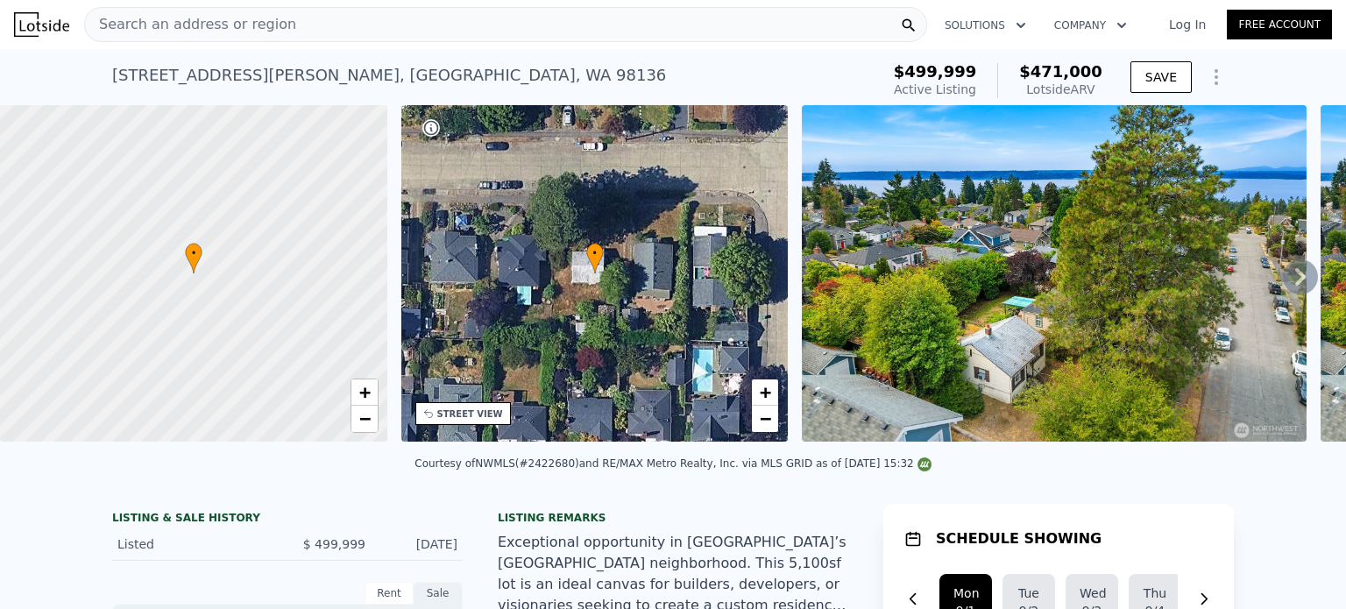
click at [182, 31] on span "Search an address or region" at bounding box center [190, 24] width 211 height 21
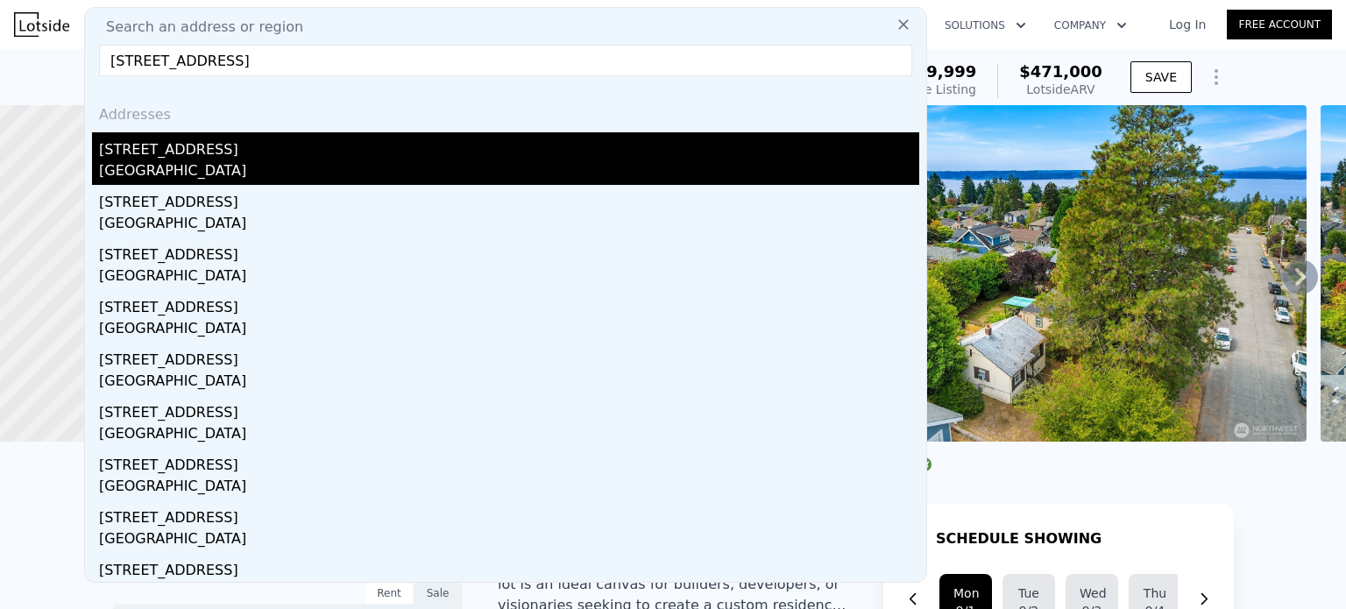
type input "[STREET_ADDRESS]"
click at [228, 163] on div "[GEOGRAPHIC_DATA]" at bounding box center [509, 172] width 820 height 25
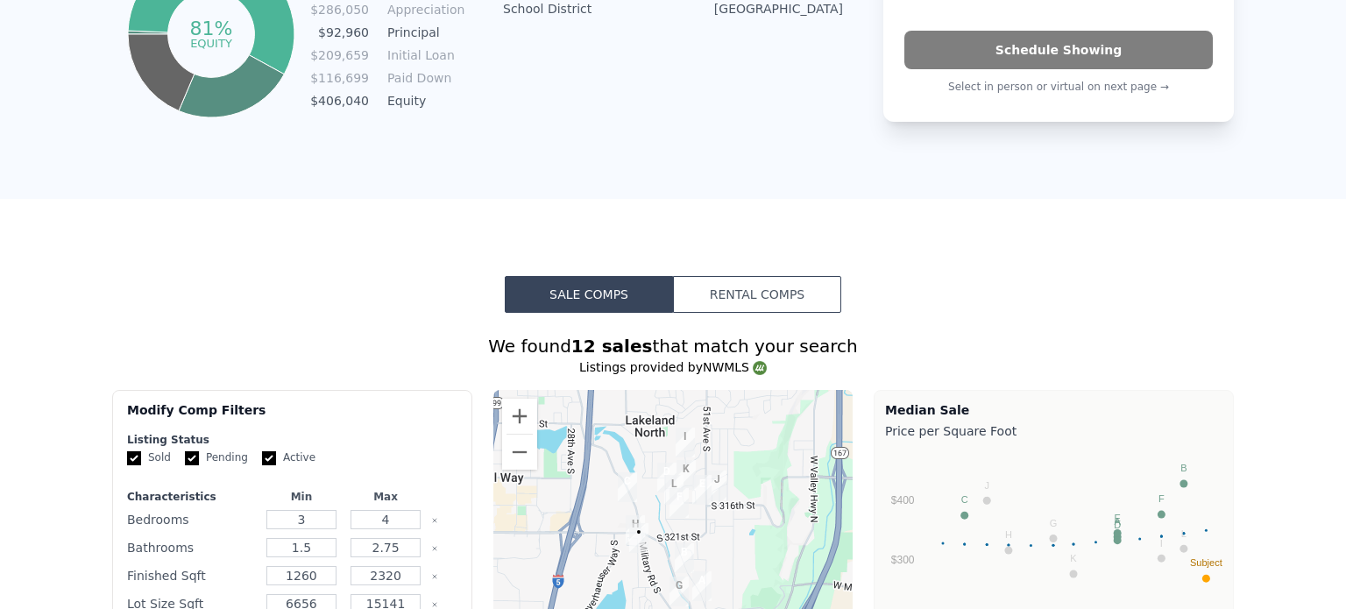
scroll to position [6, 0]
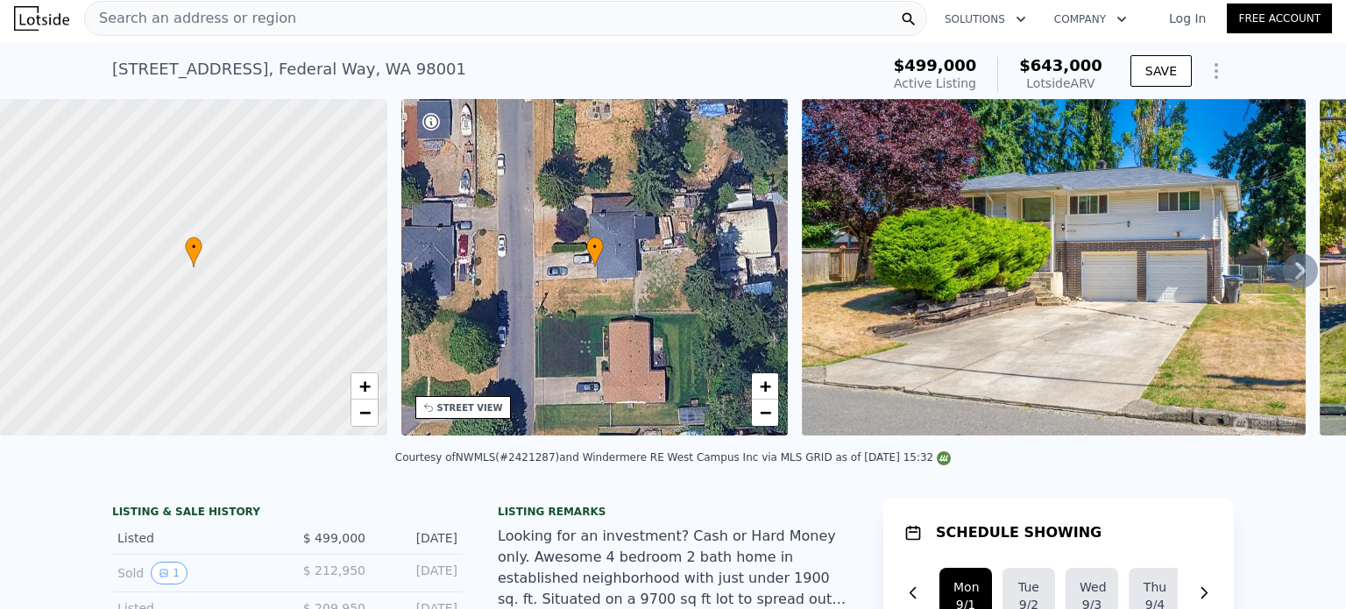
click at [268, 22] on span "Search an address or region" at bounding box center [190, 18] width 211 height 21
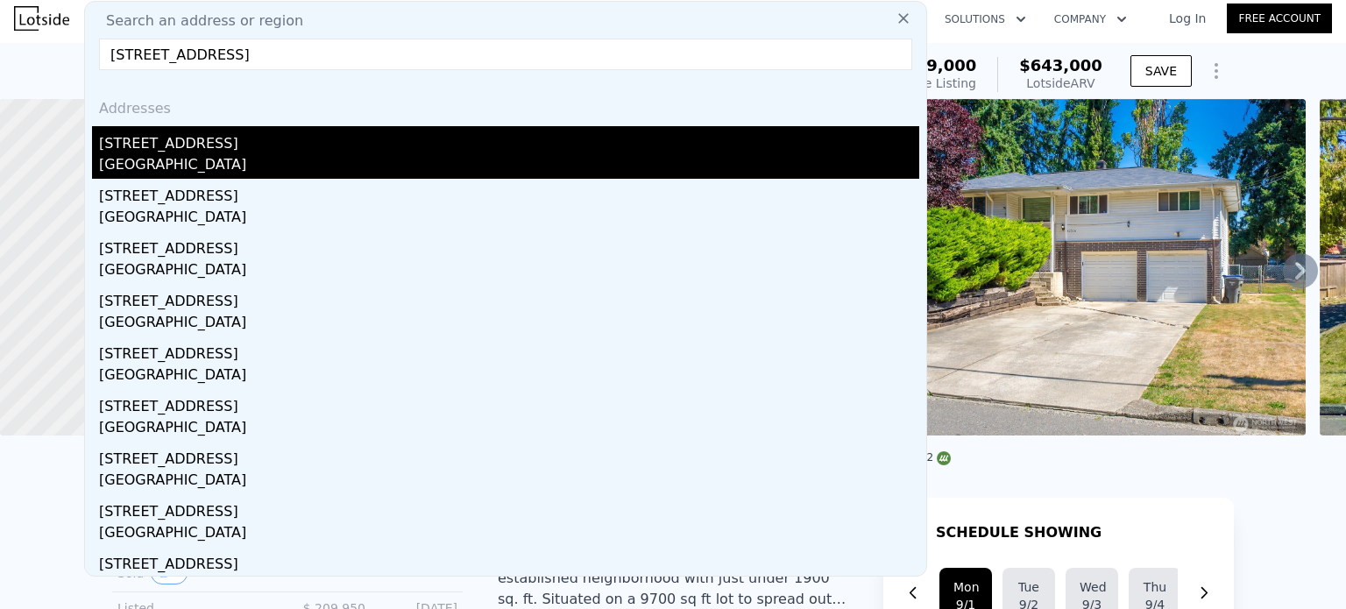
type input "[STREET_ADDRESS]"
click at [276, 155] on div "[GEOGRAPHIC_DATA]" at bounding box center [509, 166] width 820 height 25
type input "2"
type input "3"
type input "1.75"
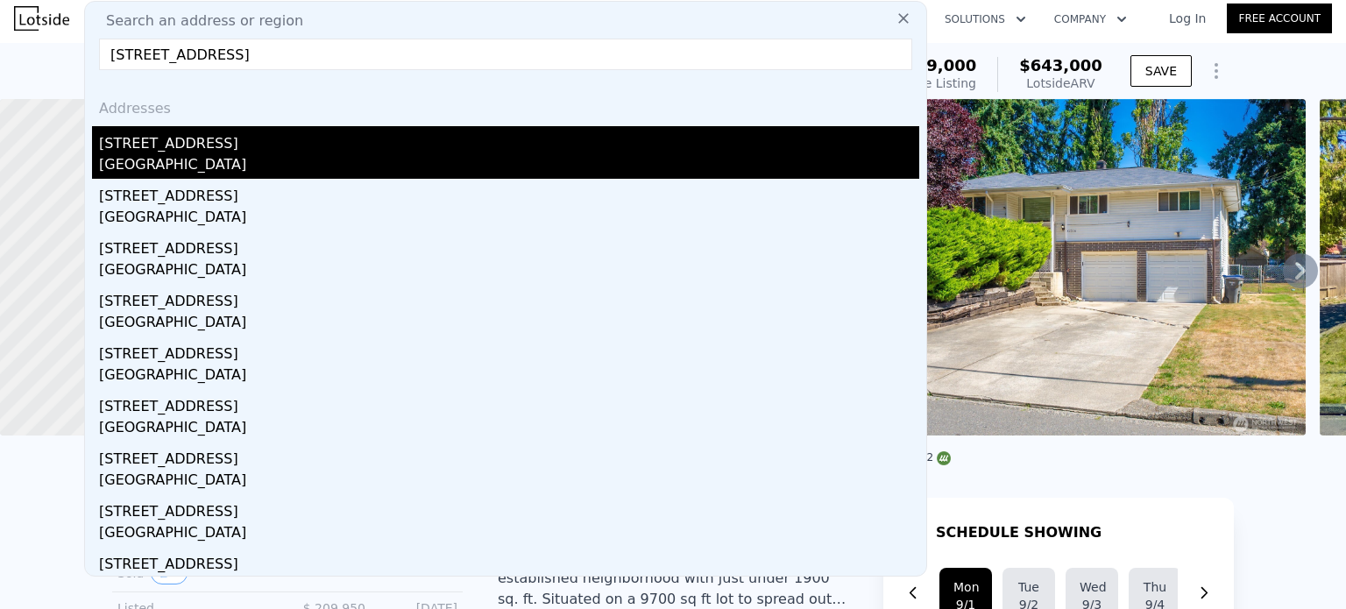
type input "2"
type input "1048"
type input "1344"
type input "8120"
type input "8394"
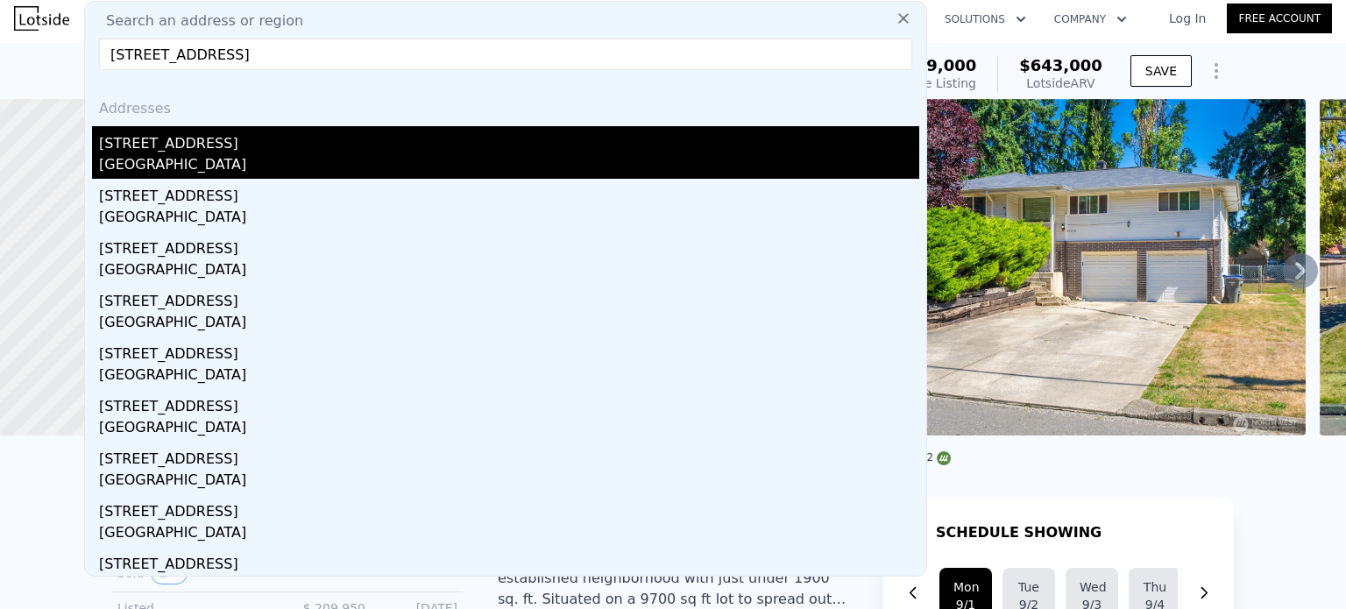
type input "$ 420,000"
type input "4"
type input "$ 46,167"
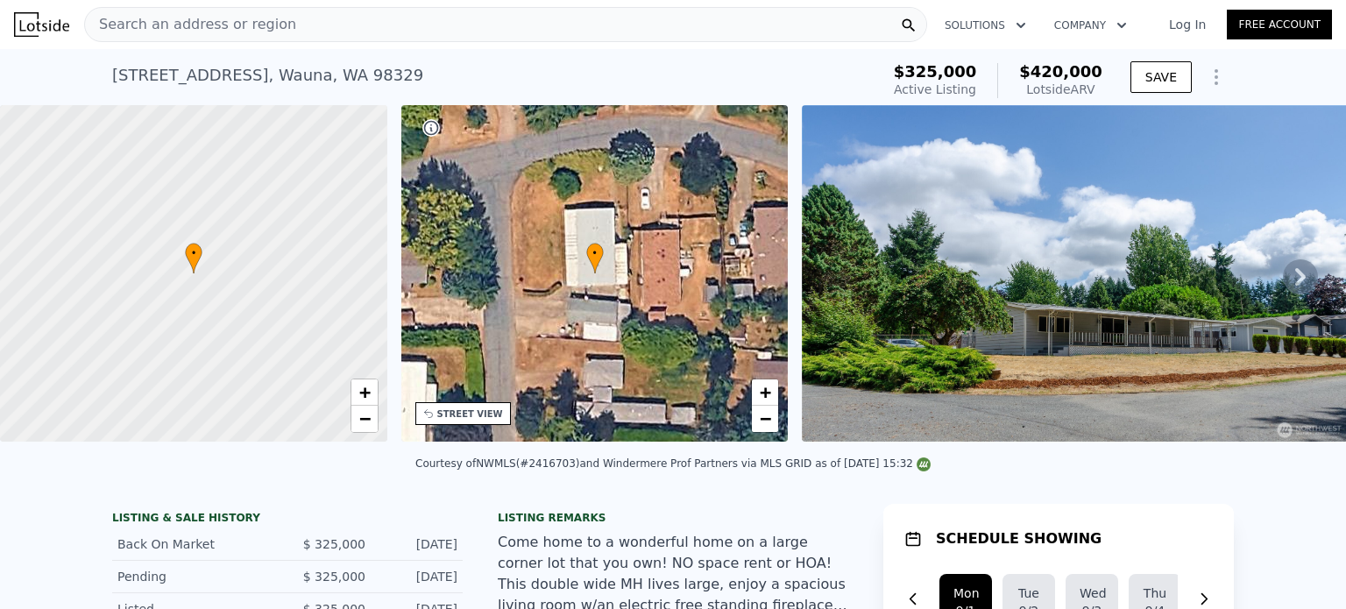
click at [259, 27] on span "Search an address or region" at bounding box center [190, 24] width 211 height 21
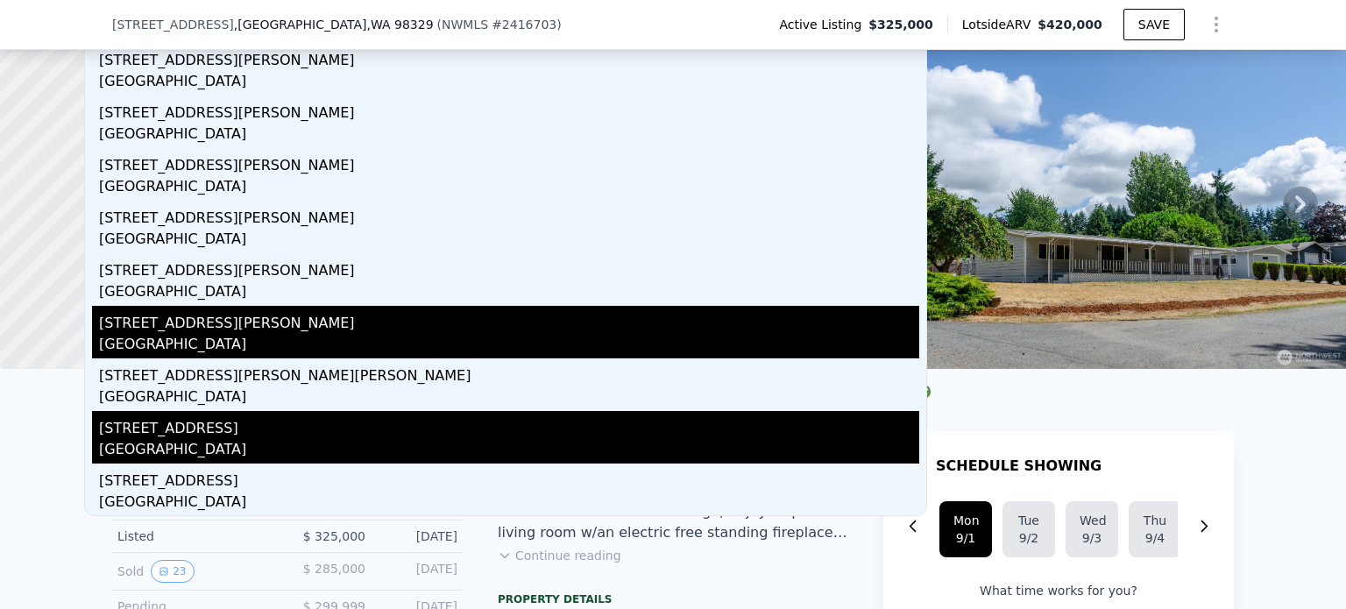
scroll to position [94, 0]
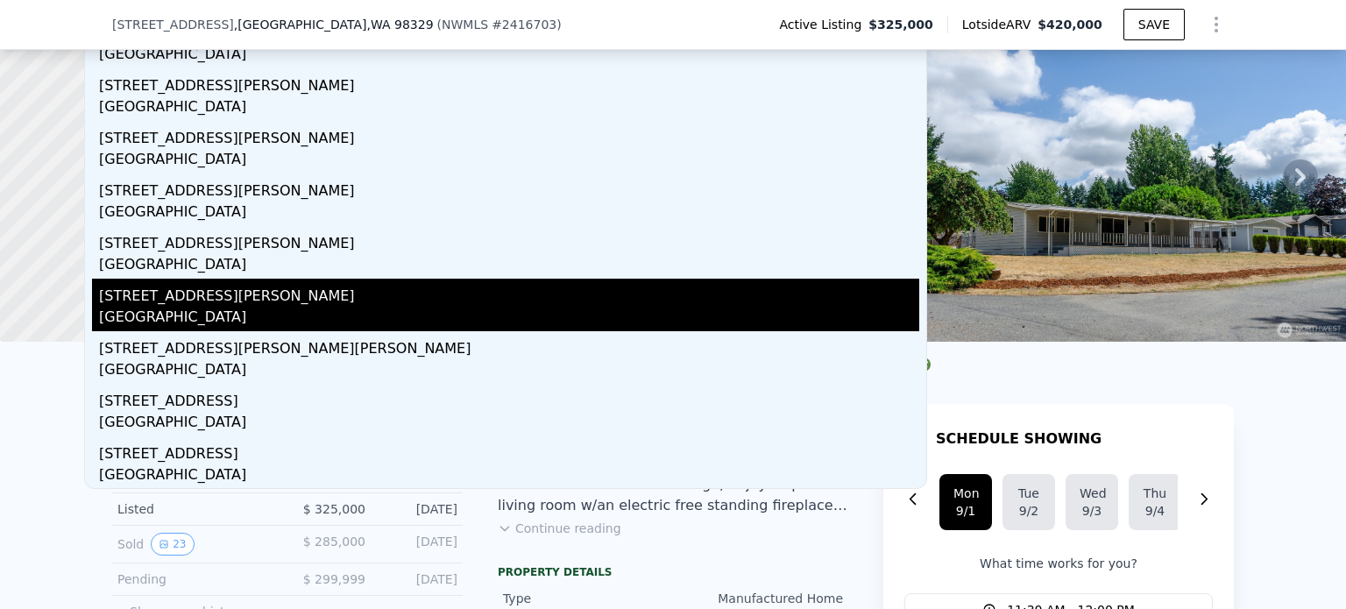
type input "[STREET_ADDRESS][PERSON_NAME]"
click at [152, 289] on div "[STREET_ADDRESS][PERSON_NAME]" at bounding box center [509, 293] width 820 height 28
type input "4"
type input "1"
type input "2.5"
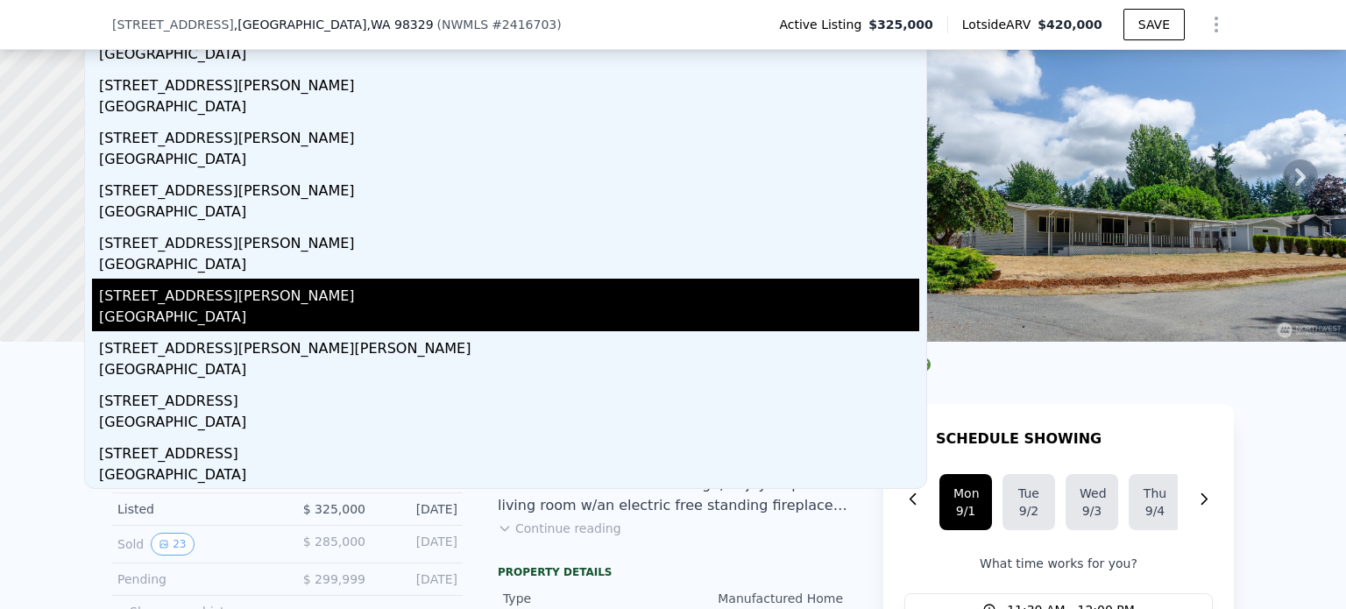
type input "1346"
type input "2454"
type input "11600"
type input "297079"
type input "$ 724,000"
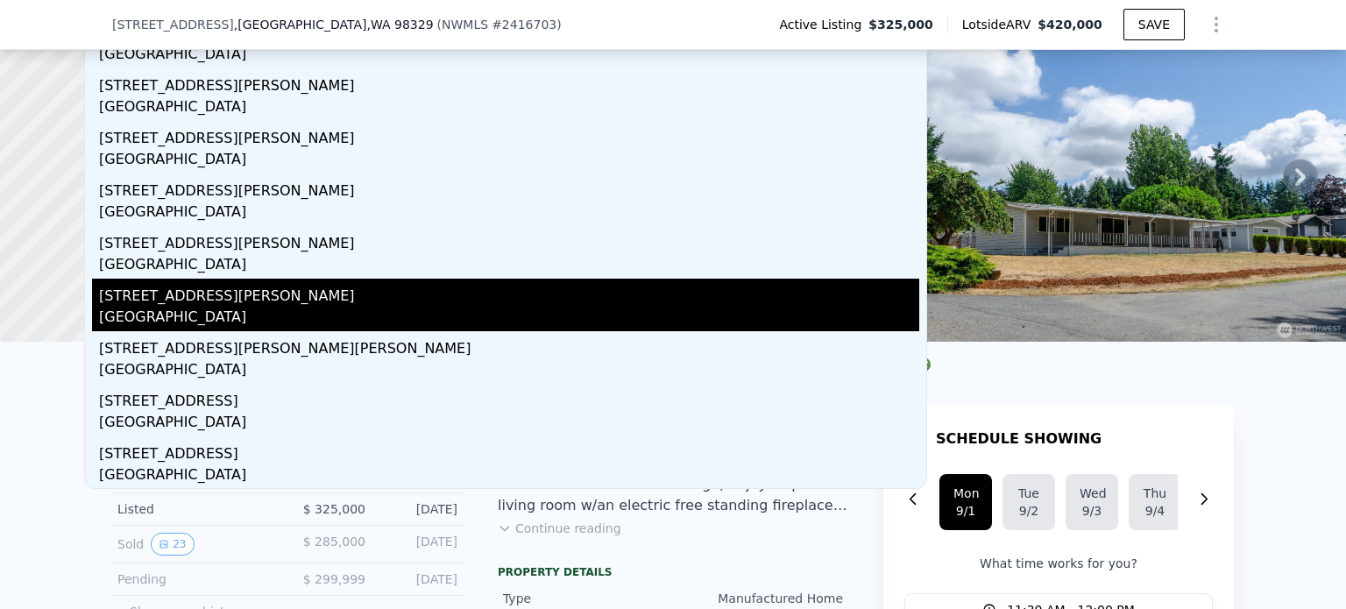
type input "6"
type input "$ 109,548"
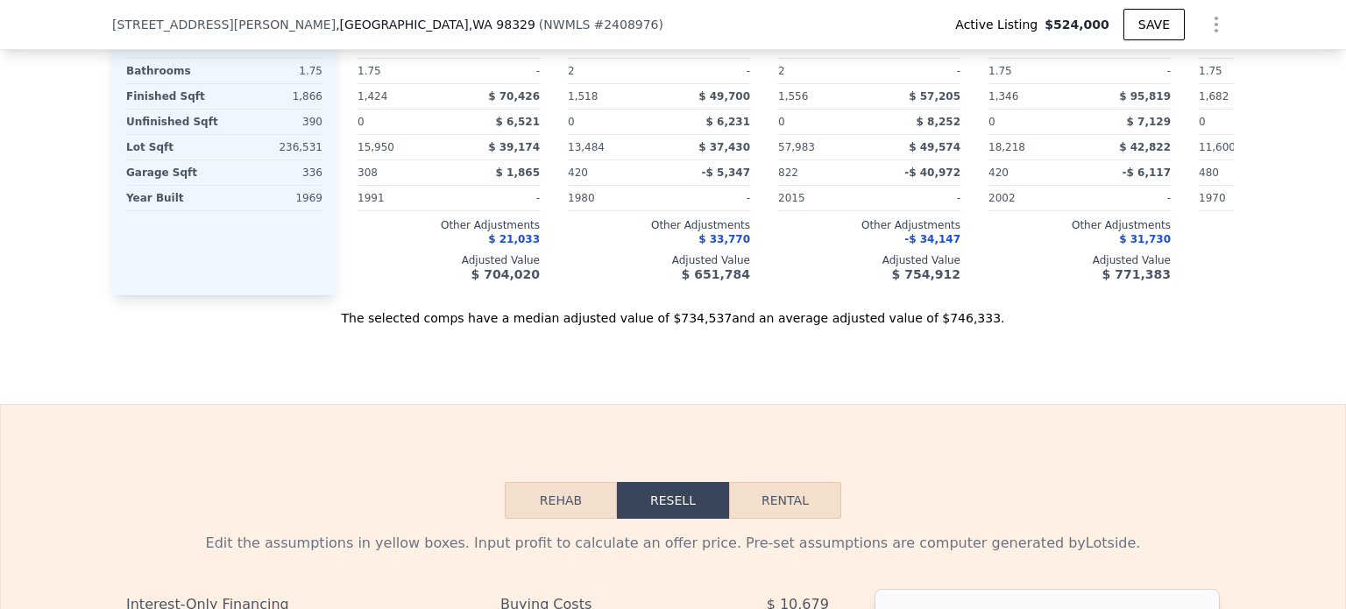
scroll to position [2173, 0]
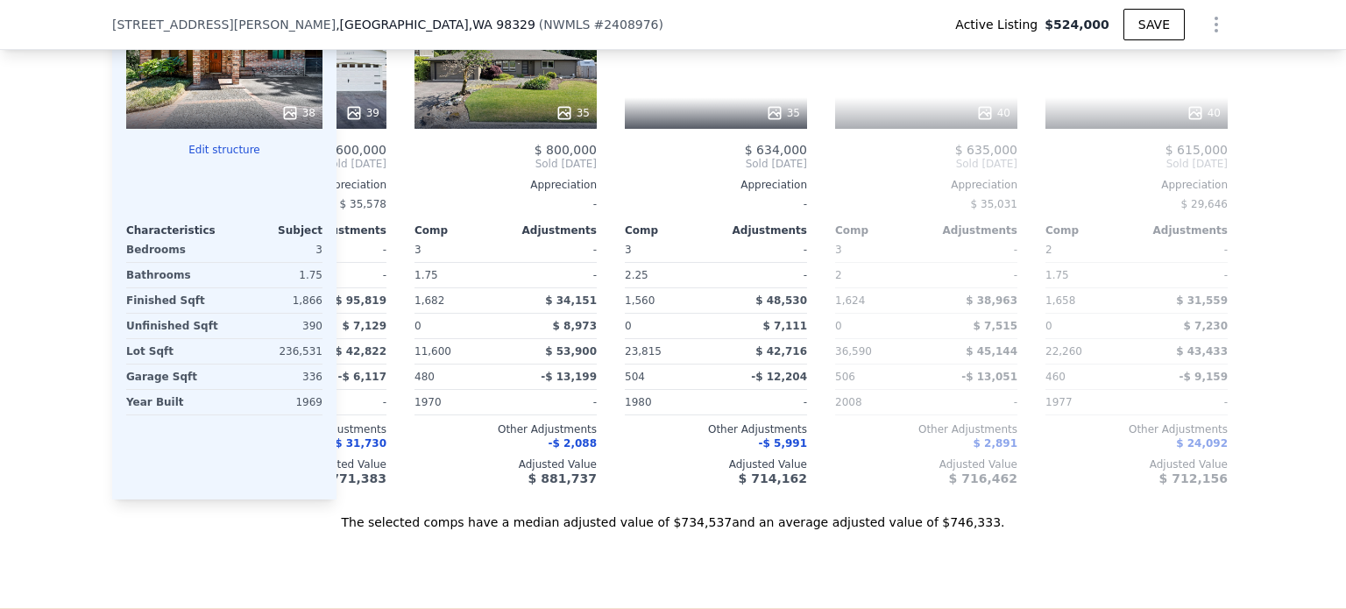
scroll to position [0, 789]
